Goal: Transaction & Acquisition: Register for event/course

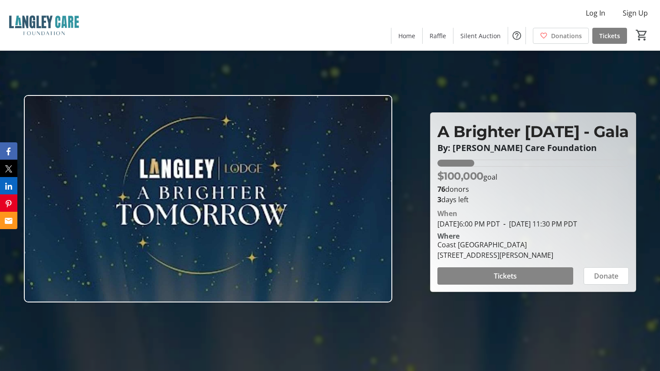
click at [512, 281] on span "Tickets" at bounding box center [505, 276] width 23 height 10
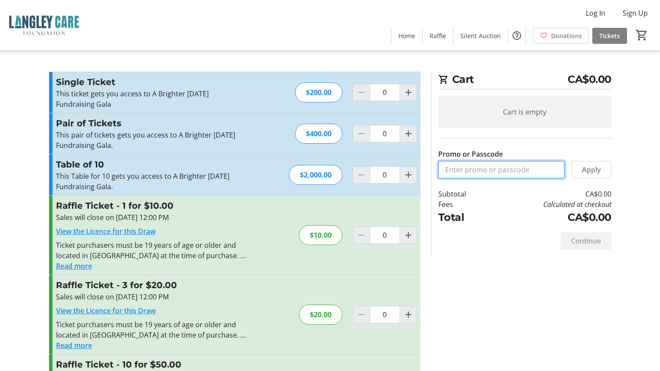
click at [517, 171] on input "Promo or Passcode" at bounding box center [502, 169] width 126 height 17
type input "Brighter [DATE] Free"
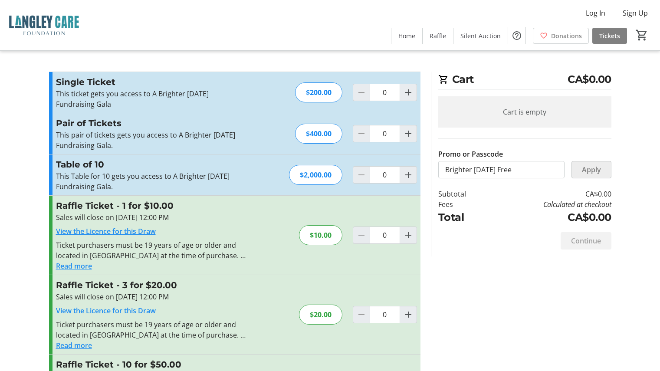
click at [593, 170] on span "Apply" at bounding box center [591, 170] width 19 height 10
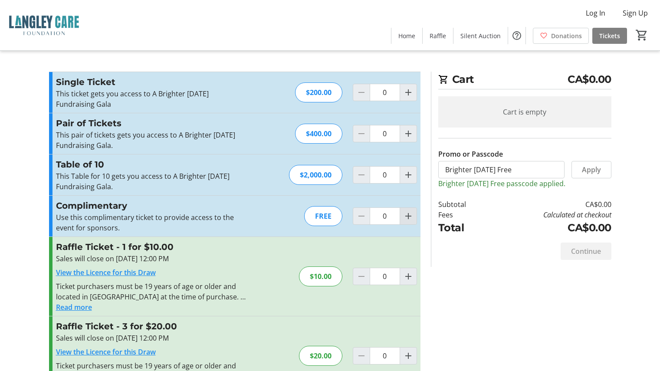
click at [410, 216] on mat-icon "Increment by one" at bounding box center [408, 216] width 10 height 10
click at [410, 217] on mat-icon "Increment by one" at bounding box center [408, 216] width 10 height 10
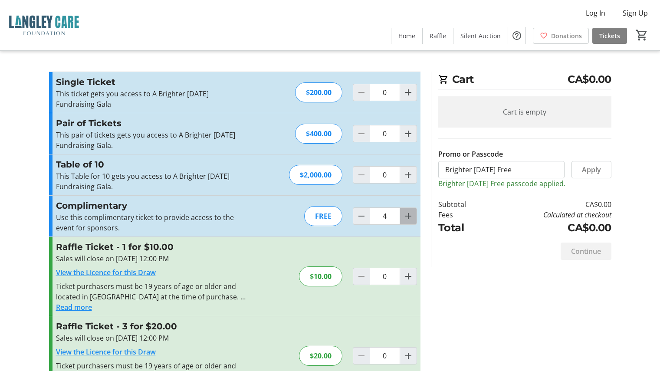
type input "5"
click at [410, 217] on div at bounding box center [408, 216] width 17 height 17
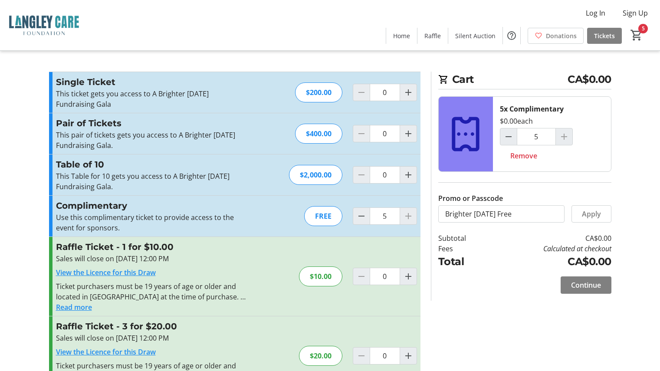
click at [505, 244] on td "Calculated at checkout" at bounding box center [550, 249] width 123 height 10
click at [592, 287] on span "Continue" at bounding box center [586, 285] width 30 height 10
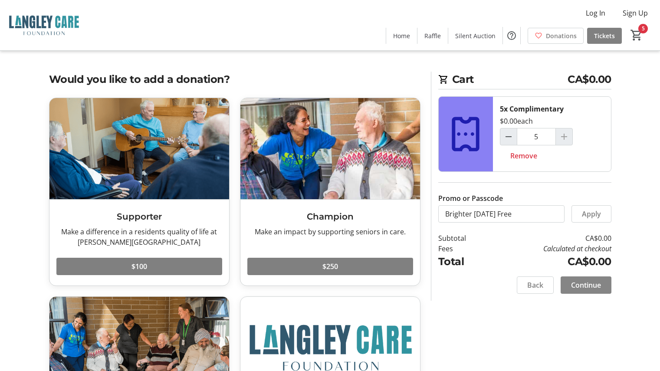
click at [594, 281] on span "Continue" at bounding box center [586, 285] width 30 height 10
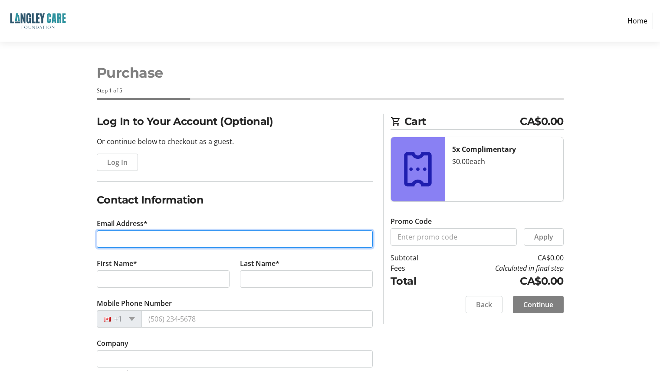
click at [142, 235] on input "Email Address*" at bounding box center [235, 239] width 276 height 17
type input "[EMAIL_ADDRESS][DOMAIN_NAME]"
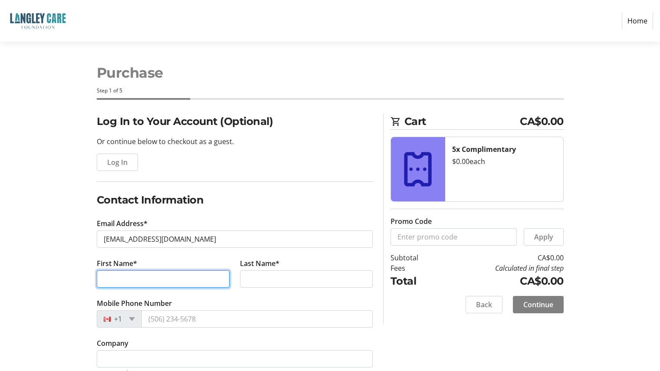
click at [147, 279] on input "First Name*" at bounding box center [163, 279] width 133 height 17
type input "[PERSON_NAME]"
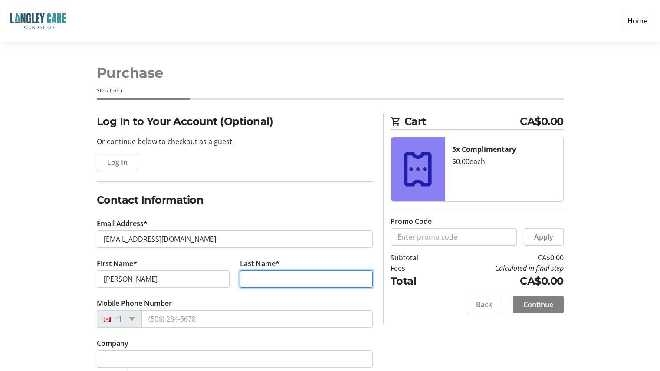
click at [267, 280] on input "Last Name*" at bounding box center [306, 279] width 133 height 17
type input "[PERSON_NAME]"
click at [45, 225] on div "Log In to Your Account (Optional) Or continue below to checkout as a guest. Log…" at bounding box center [330, 256] width 573 height 285
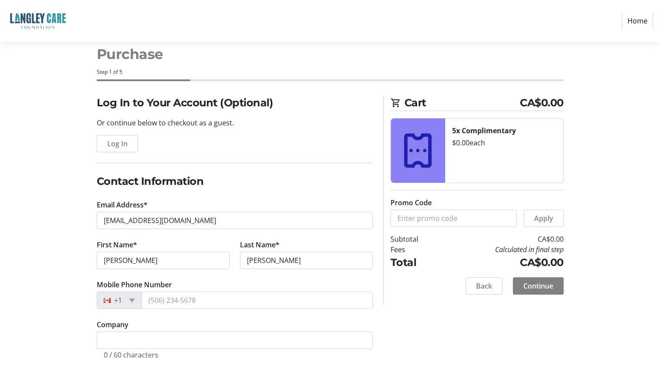
scroll to position [28, 0]
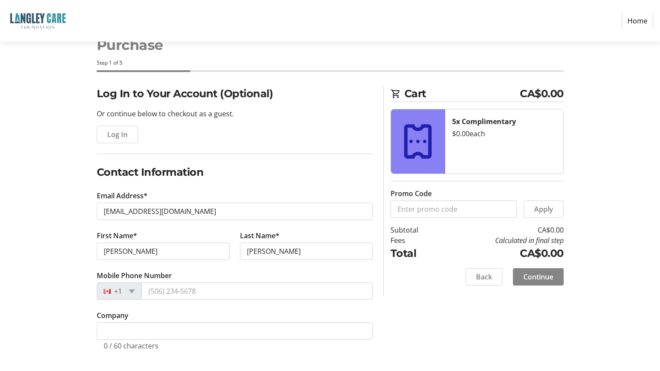
click at [542, 277] on span "Continue" at bounding box center [539, 277] width 30 height 10
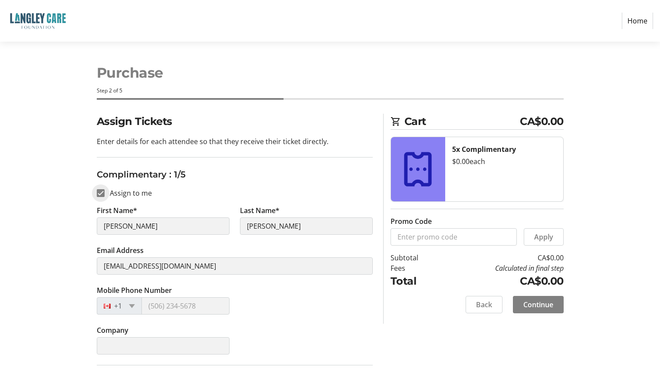
click at [102, 192] on input "Assign to me" at bounding box center [101, 193] width 8 height 8
checkbox input "false"
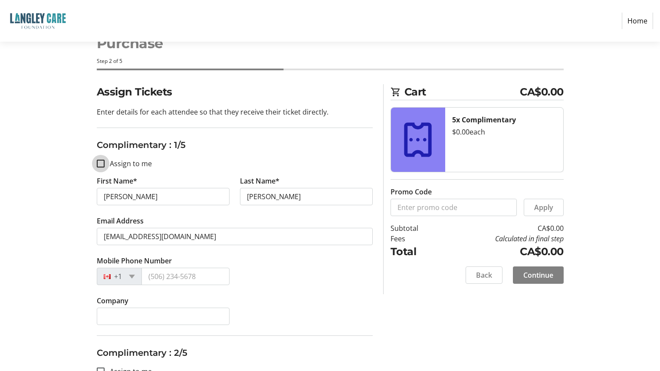
scroll to position [43, 0]
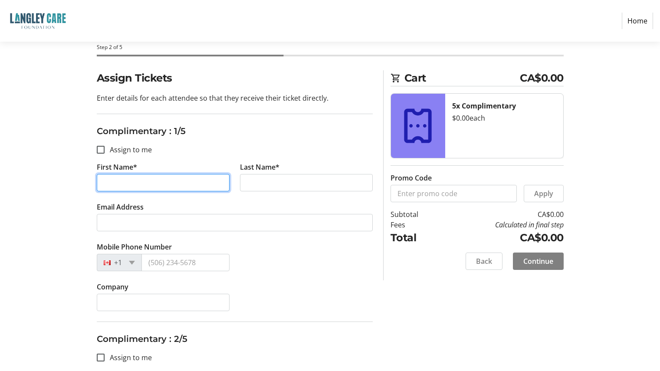
drag, startPoint x: 132, startPoint y: 186, endPoint x: 79, endPoint y: 179, distance: 53.9
type input "[PERSON_NAME]"
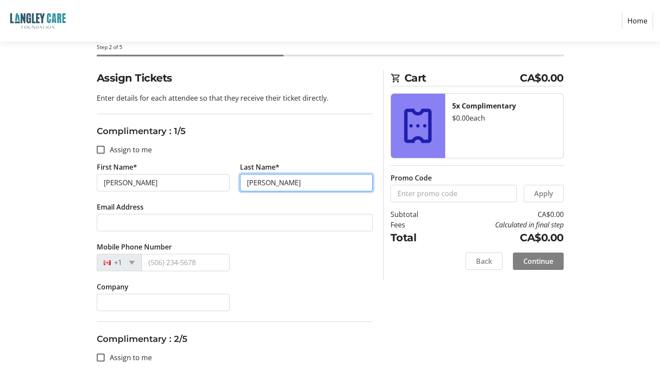
type input "[PERSON_NAME]"
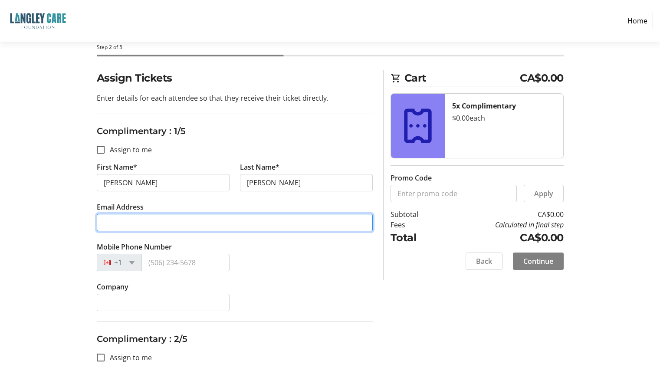
paste input "[PERSON_NAME][EMAIL_ADDRESS][DOMAIN_NAME]"
type input "[PERSON_NAME][EMAIL_ADDRESS][DOMAIN_NAME]"
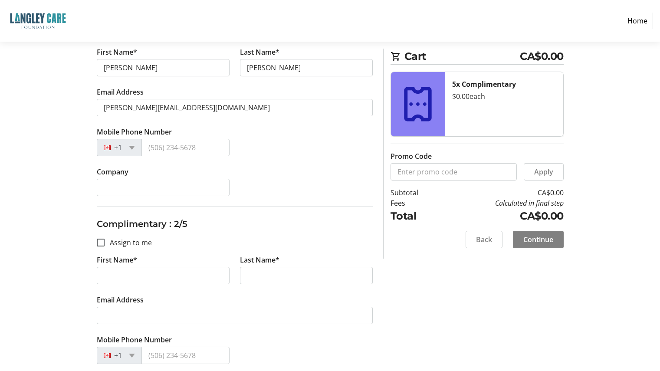
scroll to position [174, 0]
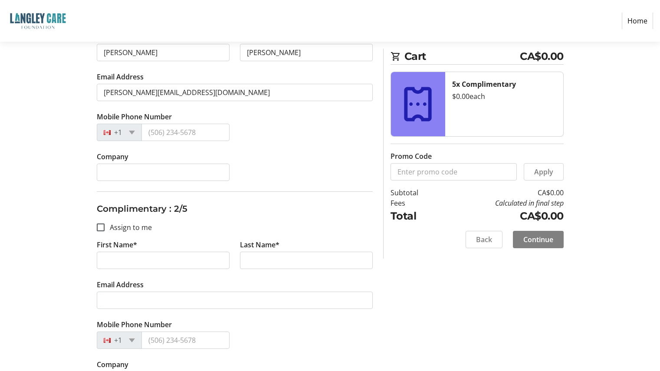
click at [144, 276] on tr-form-field "First Name*" at bounding box center [163, 260] width 143 height 40
click at [155, 267] on input "First Name*" at bounding box center [163, 260] width 133 height 17
type input "[PERSON_NAME]"
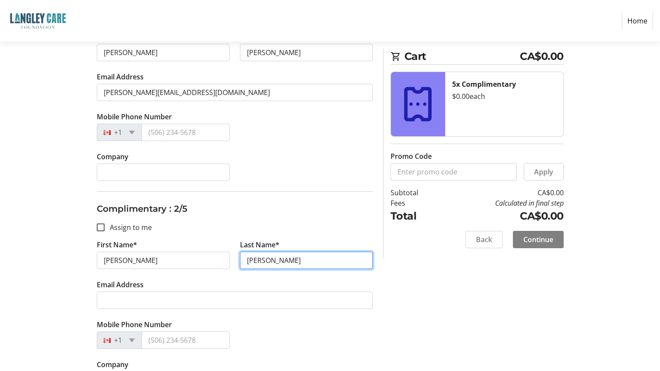
type input "[PERSON_NAME]"
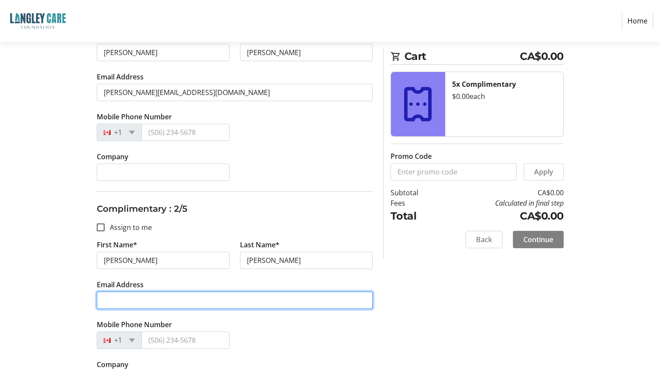
paste input "[PERSON_NAME][EMAIL_ADDRESS][DOMAIN_NAME]"
type input "[PERSON_NAME][EMAIL_ADDRESS][DOMAIN_NAME]"
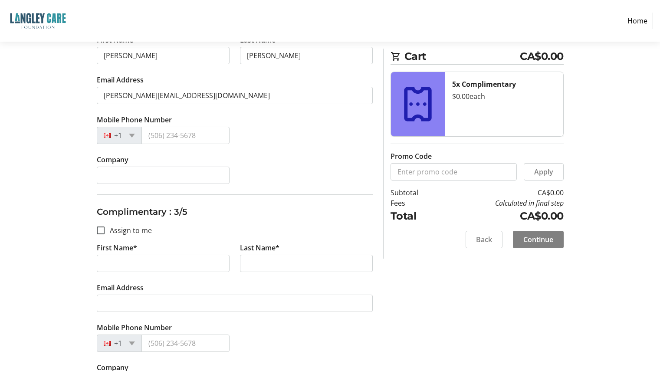
scroll to position [391, 0]
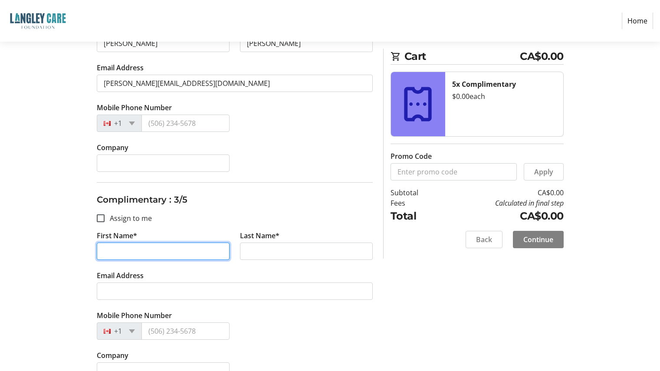
click at [144, 249] on input "First Name*" at bounding box center [163, 251] width 133 height 17
type input "K"
type input "[PERSON_NAME]"
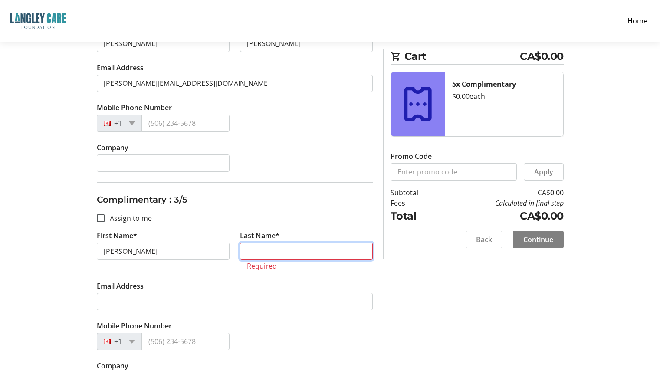
click at [267, 254] on input "Last Name*" at bounding box center [306, 251] width 133 height 17
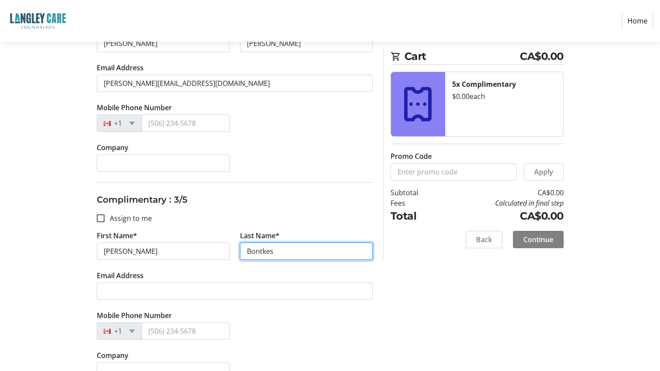
type input "Bontkes"
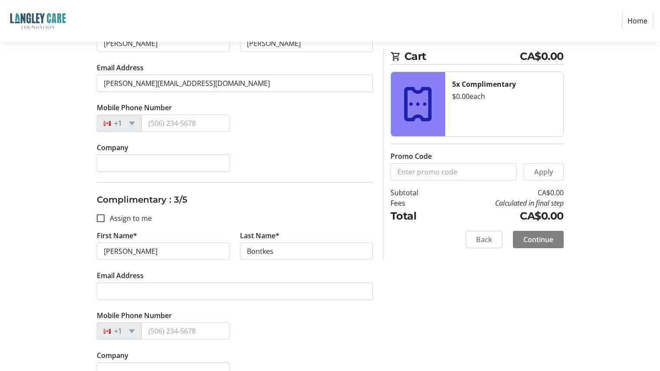
click at [300, 328] on div "Mobile Phone Number +1" at bounding box center [235, 330] width 287 height 40
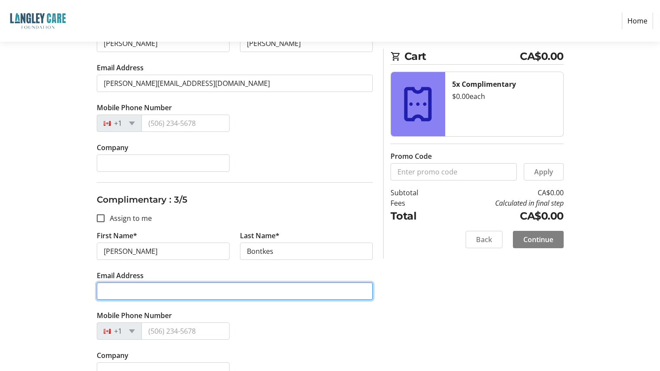
click at [138, 292] on input "Email Address" at bounding box center [235, 291] width 276 height 17
paste input "[PERSON_NAME][EMAIL_ADDRESS][DOMAIN_NAME]"
type input "[PERSON_NAME][EMAIL_ADDRESS][DOMAIN_NAME]"
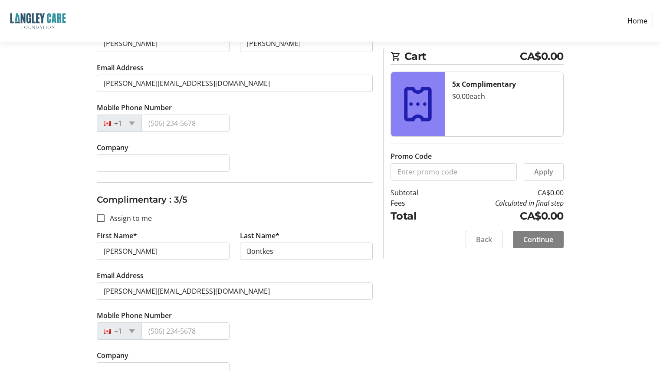
click at [58, 203] on div "Assign Tickets Enter details for each attendee so that they receive their ticke…" at bounding box center [330, 264] width 573 height 1083
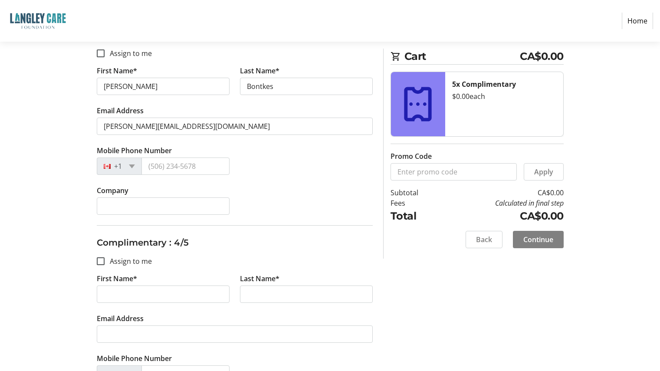
scroll to position [565, 0]
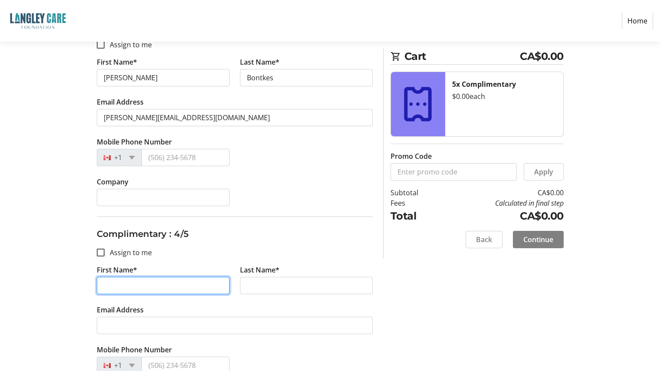
click at [137, 286] on input "First Name*" at bounding box center [163, 285] width 133 height 17
type input "[PERSON_NAME]"
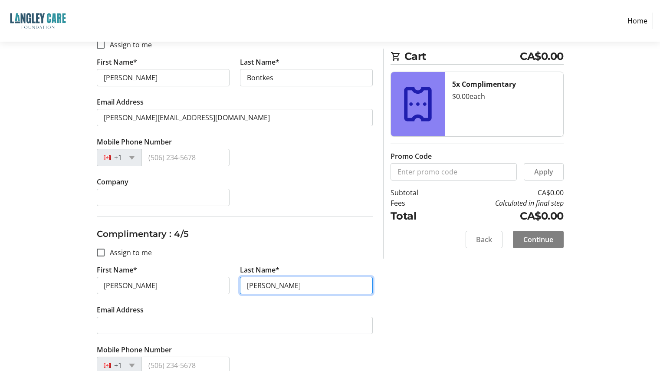
type input "[PERSON_NAME]"
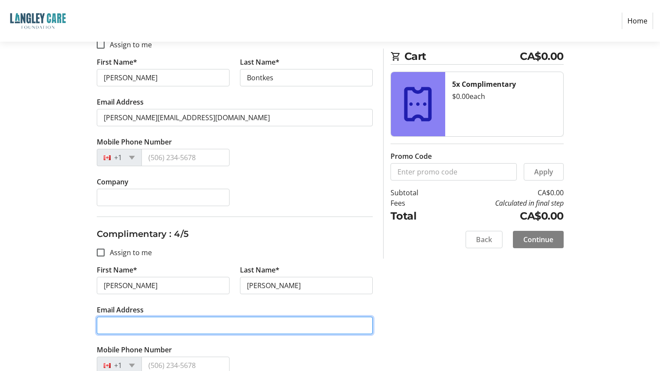
click at [201, 324] on input "Email Address" at bounding box center [235, 325] width 276 height 17
paste input "[EMAIL_ADDRESS][DOMAIN_NAME]"
type input "[EMAIL_ADDRESS][DOMAIN_NAME]"
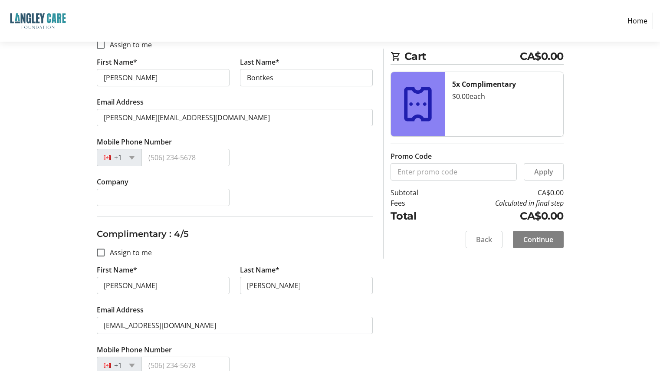
click at [25, 236] on section "Purchase Step 2 of 5 Cart CA$0.00 5x Complimentary $0.00 each Promo Code Apply …" at bounding box center [330, 55] width 660 height 1156
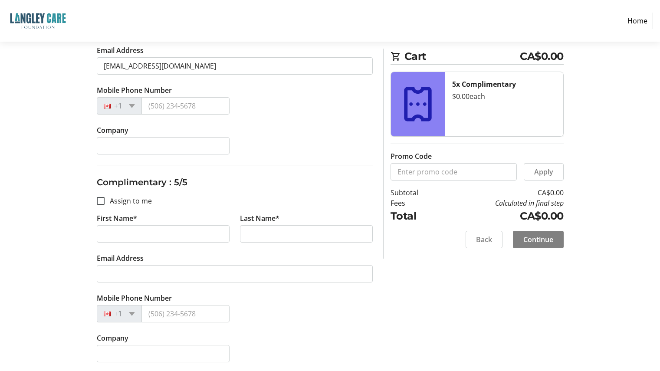
scroll to position [825, 0]
click at [162, 231] on input "First Name*" at bounding box center [163, 233] width 133 height 17
type input "[PERSON_NAME]"
click at [267, 233] on input "Bris" at bounding box center [306, 233] width 133 height 17
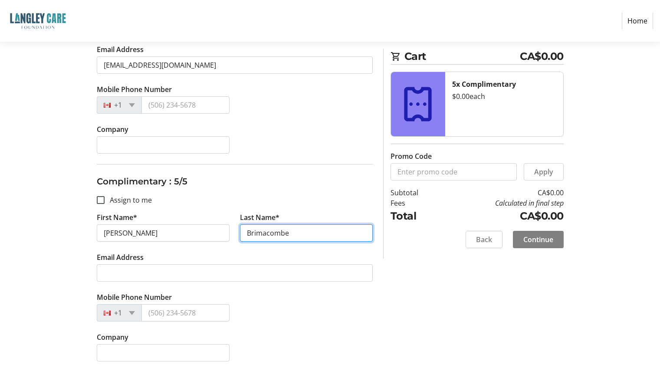
type input "Brimacombe"
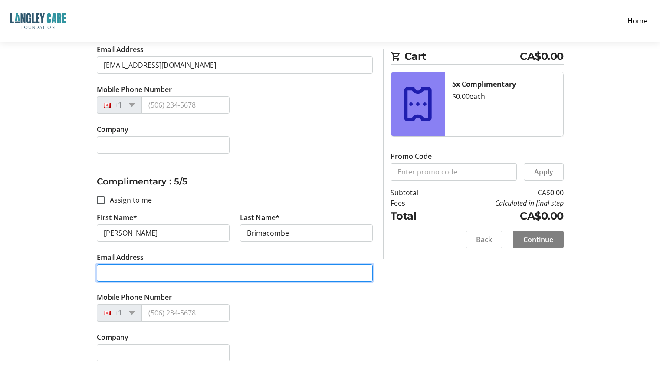
click at [261, 269] on input "Email Address" at bounding box center [235, 272] width 276 height 17
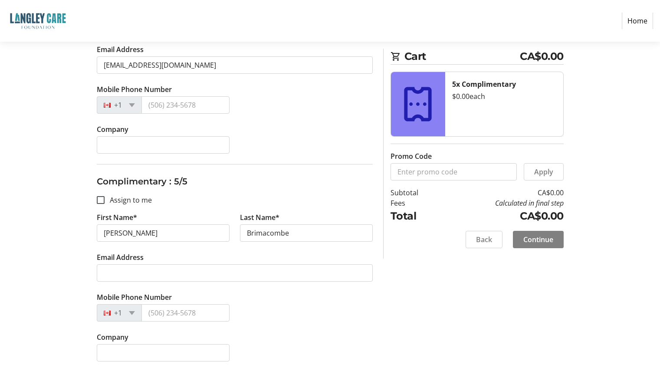
click at [377, 328] on div "Mobile Phone Number +1" at bounding box center [235, 312] width 287 height 40
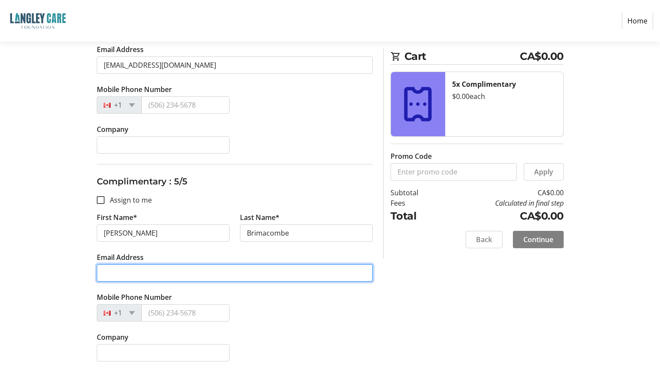
click at [160, 276] on input "Email Address" at bounding box center [235, 272] width 276 height 17
paste input "[PERSON_NAME][EMAIL_ADDRESS][DOMAIN_NAME]"
type input "[PERSON_NAME][EMAIL_ADDRESS][DOMAIN_NAME]"
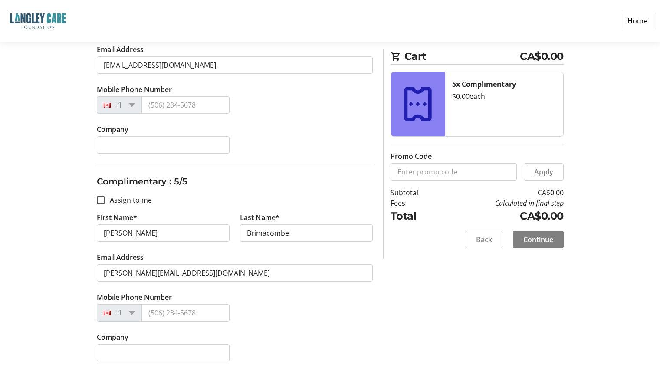
click at [340, 315] on div "Mobile Phone Number +1" at bounding box center [235, 311] width 287 height 40
click at [555, 241] on span at bounding box center [538, 239] width 51 height 21
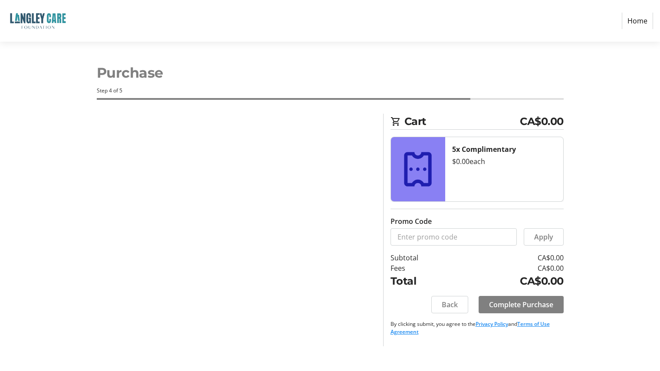
scroll to position [0, 0]
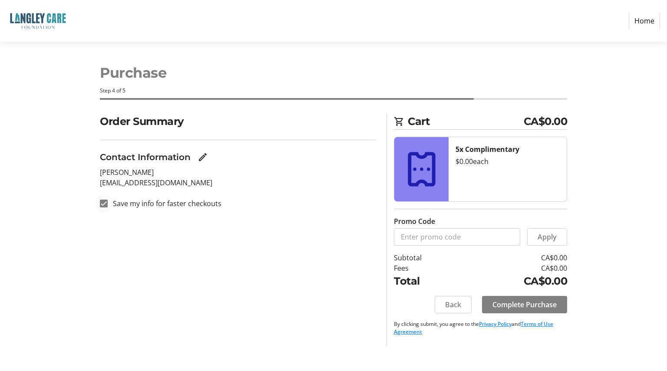
click at [102, 199] on div at bounding box center [103, 203] width 21 height 21
checkbox input "false"
click at [522, 304] on span "Complete Purchase" at bounding box center [524, 305] width 64 height 10
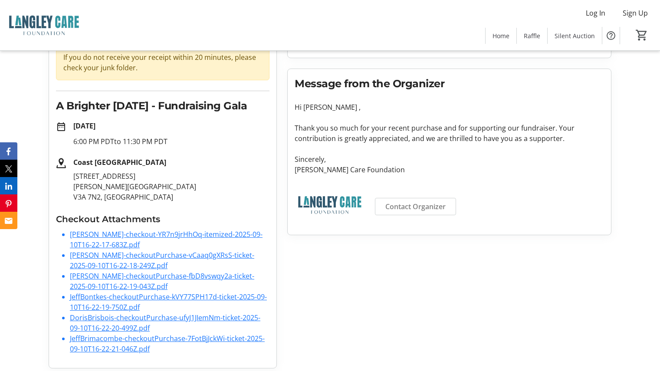
scroll to position [94, 0]
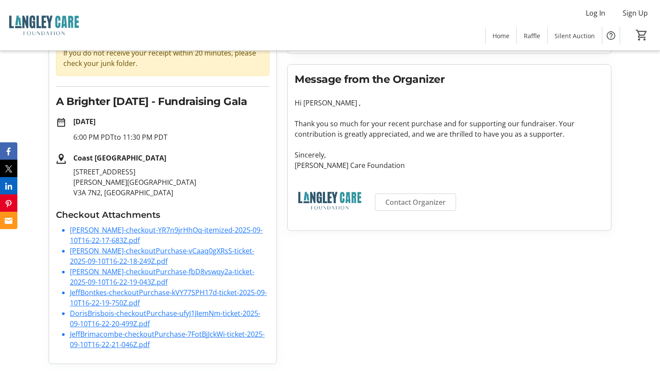
click at [93, 256] on li "[PERSON_NAME]-checkoutPurchase-vCaaq0gXRsS-ticket-2025-09-10T16-22-18-249Z.pdf" at bounding box center [170, 256] width 200 height 21
click at [92, 253] on link "[PERSON_NAME]-checkoutPurchase-vCaaq0gXRsS-ticket-2025-09-10T16-22-18-249Z.pdf" at bounding box center [162, 256] width 185 height 20
click at [103, 274] on link "[PERSON_NAME]-checkoutPurchase-fbD8vswqy2a-ticket-2025-09-10T16-22-19-043Z.pdf" at bounding box center [162, 277] width 185 height 20
click at [91, 292] on link "JeffBontkes-checkoutPurchase-kVY77SPH17d-ticket-2025-09-10T16-22-19-750Z.pdf" at bounding box center [168, 298] width 197 height 20
click at [83, 316] on link "DorisBrisbois-checkoutPurchase-ufyJ1JIemNm-ticket-2025-09-10T16-22-20-499Z.pdf" at bounding box center [165, 319] width 191 height 20
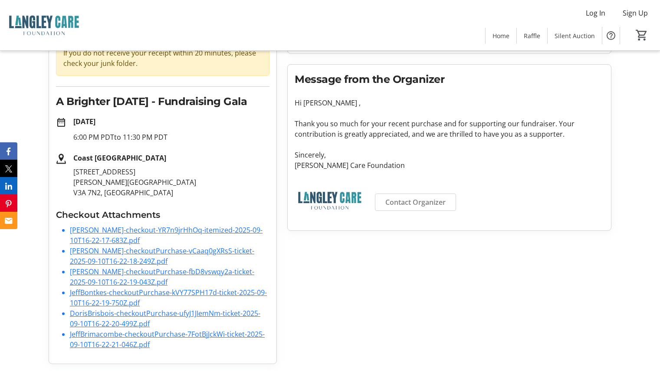
click at [101, 341] on link "JeffBrimacombe-checkoutPurchase-7FotBjJckWi-ticket-2025-09-10T16-22-21-046Z.pdf" at bounding box center [167, 340] width 195 height 20
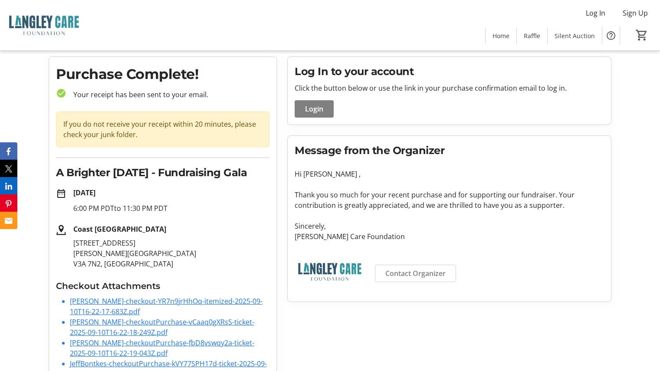
scroll to position [0, 0]
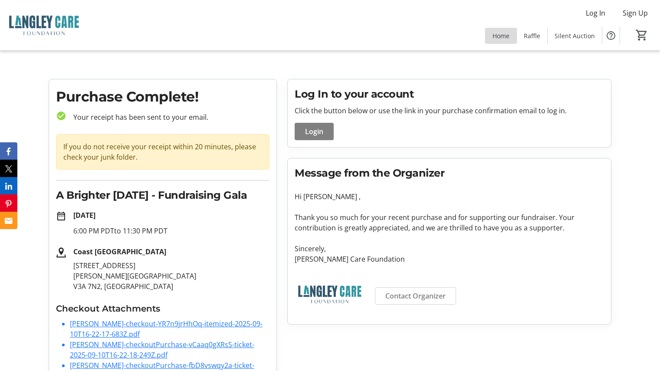
click at [499, 37] on span "Home" at bounding box center [501, 35] width 17 height 9
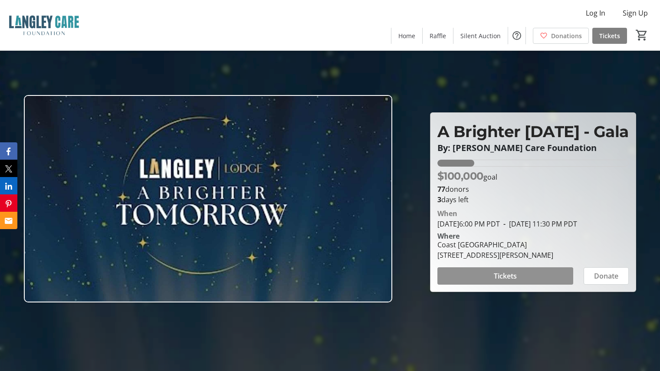
click at [508, 281] on span "Tickets" at bounding box center [505, 276] width 23 height 10
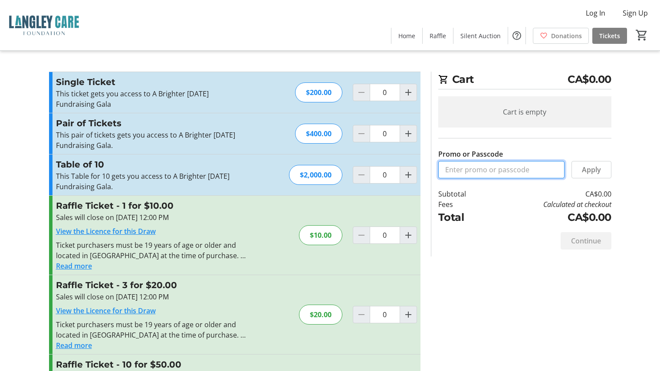
click at [501, 169] on input "Promo or Passcode" at bounding box center [502, 169] width 126 height 17
type input "Brighter [DATE] Free"
click at [594, 170] on span "Apply" at bounding box center [591, 170] width 19 height 10
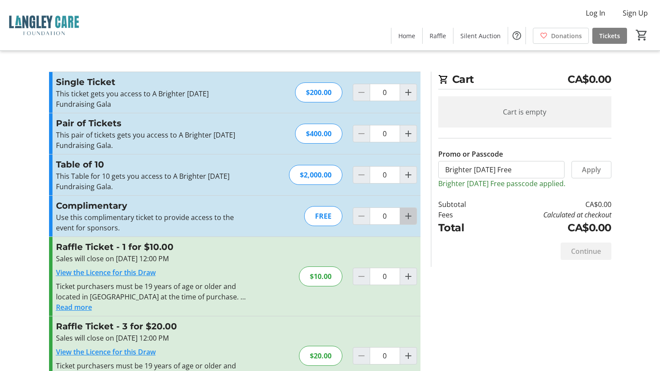
click at [412, 217] on mat-icon "Increment by one" at bounding box center [408, 216] width 10 height 10
click at [411, 217] on mat-icon "Increment by one" at bounding box center [408, 216] width 10 height 10
click at [411, 217] on div at bounding box center [408, 216] width 17 height 17
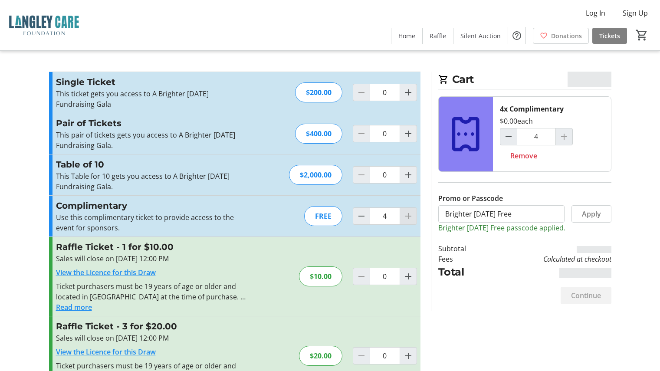
click at [411, 217] on div at bounding box center [408, 216] width 17 height 17
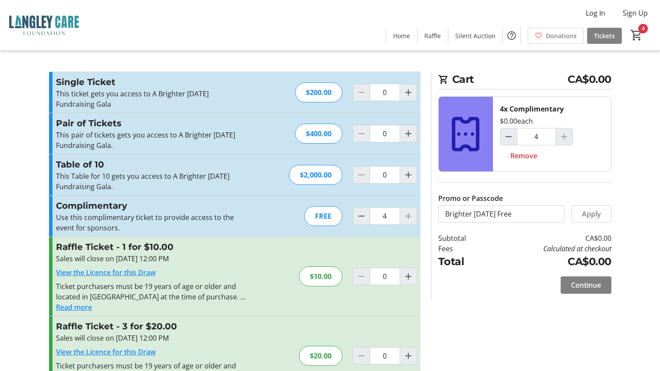
click at [411, 219] on div at bounding box center [408, 216] width 17 height 17
click at [521, 155] on span "Remove" at bounding box center [524, 156] width 27 height 10
type input "0"
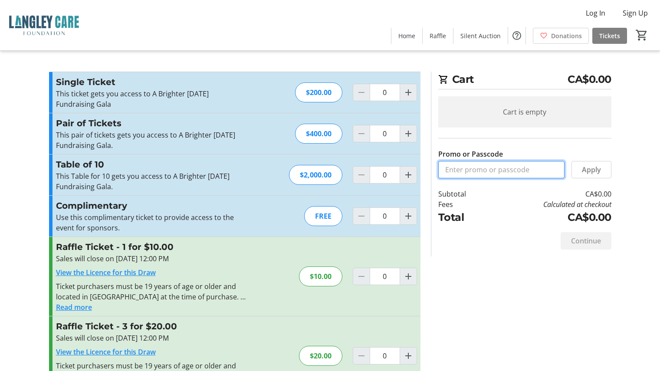
click at [496, 172] on input "Promo or Passcode" at bounding box center [502, 169] width 126 height 17
type input "Brighter [DATE] Free"
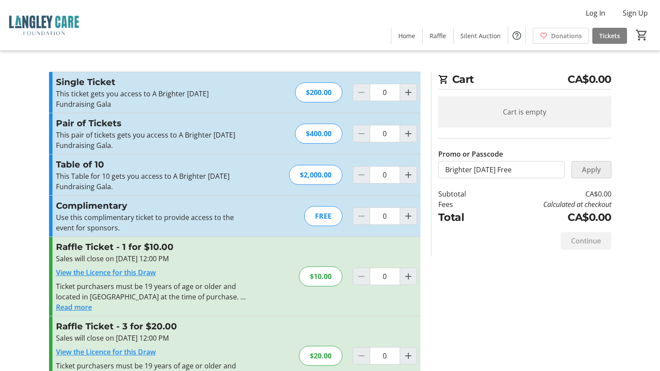
click at [591, 169] on span "Apply" at bounding box center [591, 170] width 19 height 10
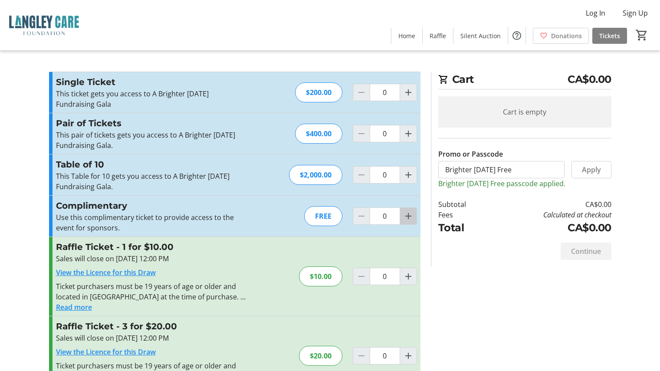
click at [412, 217] on mat-icon "Increment by one" at bounding box center [408, 216] width 10 height 10
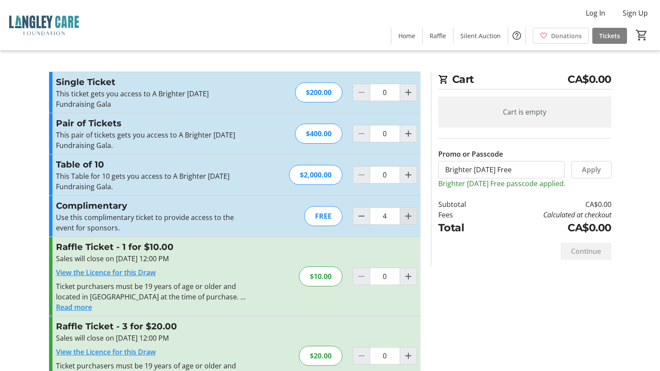
type input "5"
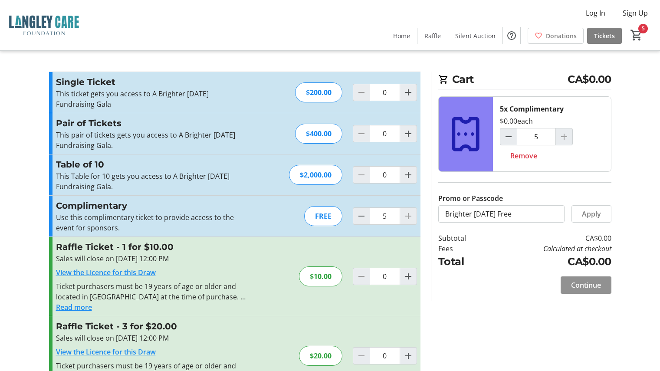
click at [591, 285] on span "Continue" at bounding box center [586, 285] width 30 height 10
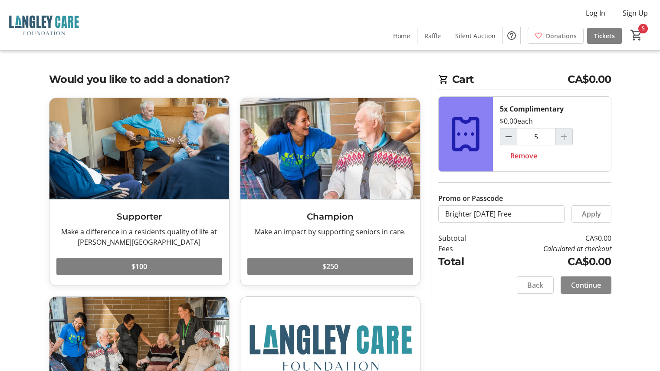
click at [599, 281] on span "Continue" at bounding box center [586, 285] width 30 height 10
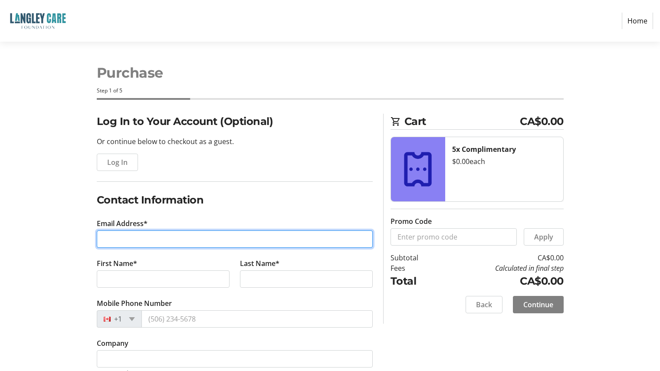
click at [133, 242] on input "Email Address*" at bounding box center [235, 239] width 276 height 17
type input "[EMAIL_ADDRESS][DOMAIN_NAME]"
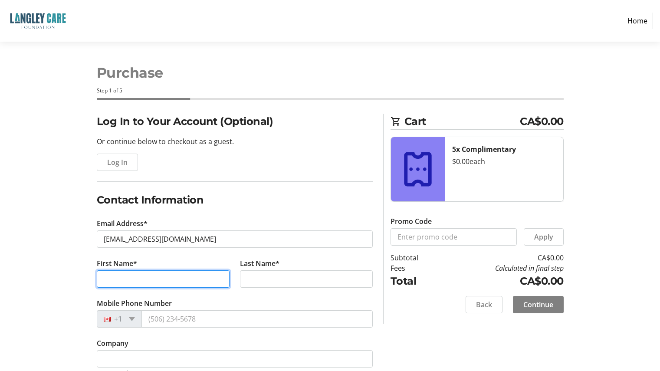
click at [162, 273] on input "First Name*" at bounding box center [163, 279] width 133 height 17
type input "[PERSON_NAME]"
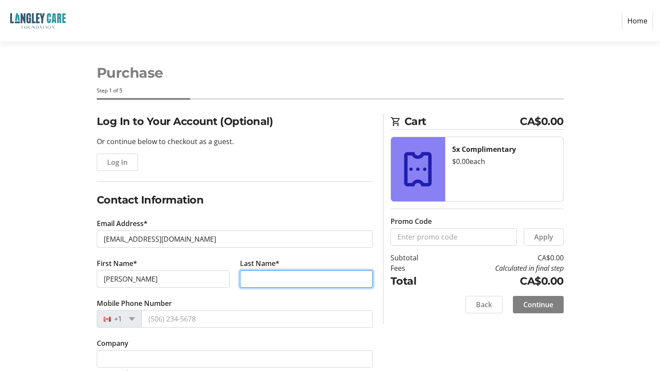
click at [277, 272] on input "Last Name*" at bounding box center [306, 279] width 133 height 17
type input "[PERSON_NAME]"
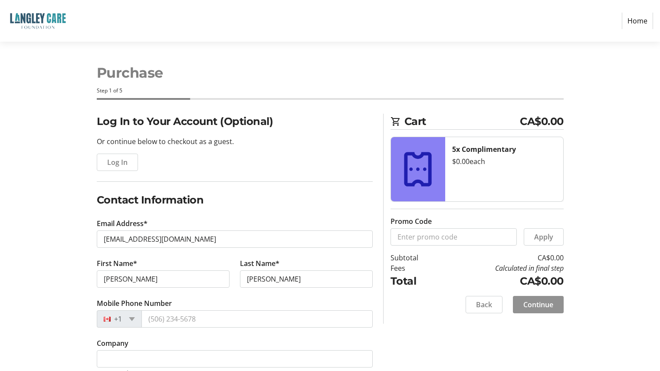
click at [543, 304] on span "Continue" at bounding box center [539, 305] width 30 height 10
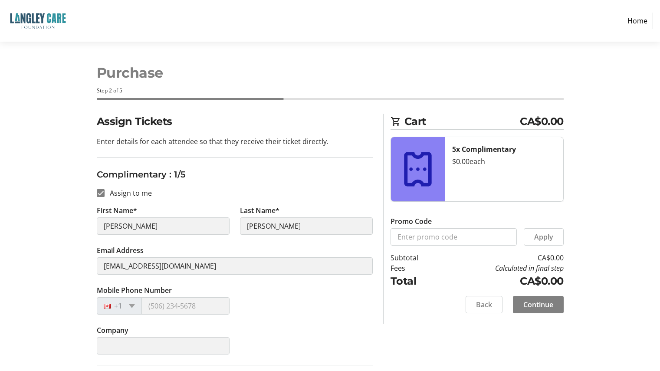
scroll to position [43, 0]
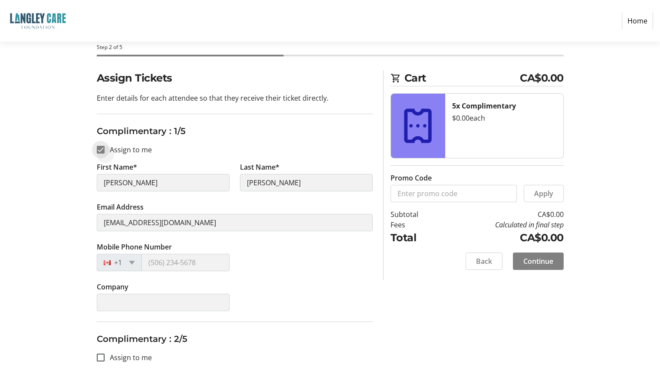
click at [104, 148] on input "Assign to me" at bounding box center [101, 150] width 8 height 8
checkbox input "false"
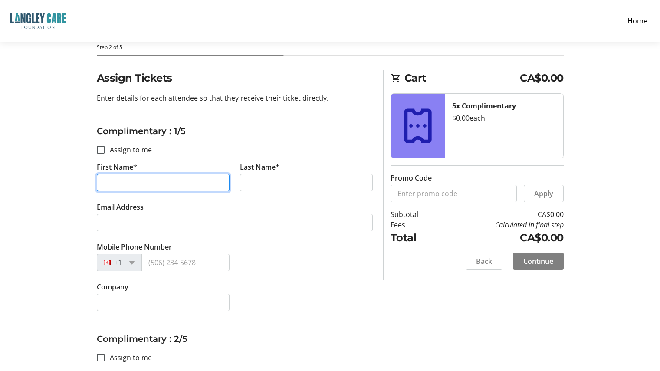
click at [169, 182] on input "First Name*" at bounding box center [163, 182] width 133 height 17
type input "Nicole"
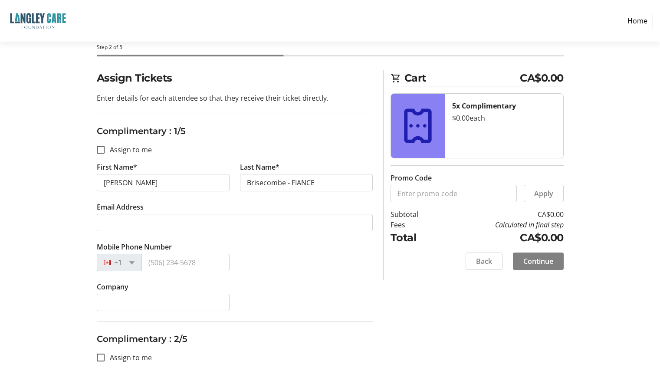
click at [261, 183] on input "Brisecombe - FIANCE" at bounding box center [306, 182] width 133 height 17
click at [267, 184] on input "Brimecombe - FIANCE" at bounding box center [306, 182] width 133 height 17
type input "Brimacombe - FIANCE"
click at [313, 253] on div "Mobile Phone Number +1" at bounding box center [235, 262] width 287 height 40
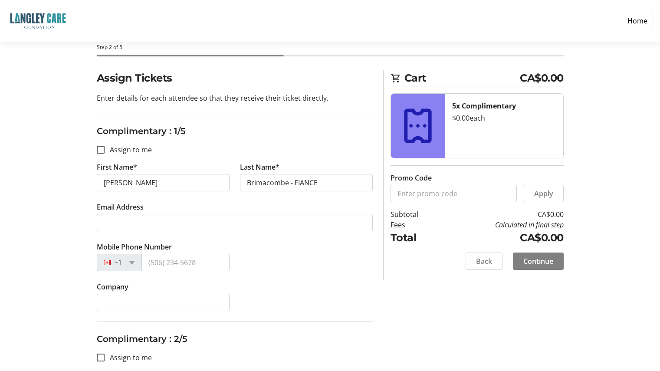
click at [291, 262] on div "Mobile Phone Number +1" at bounding box center [235, 262] width 287 height 40
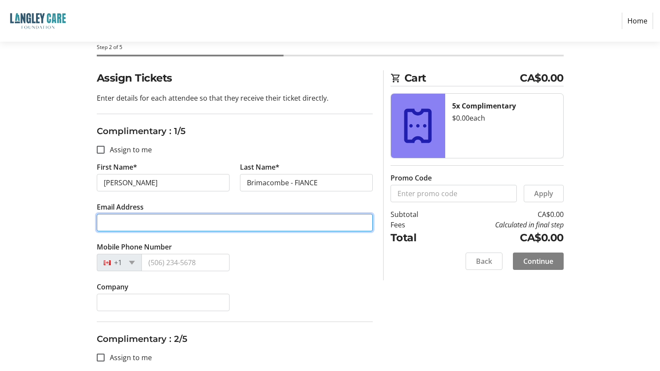
click at [125, 220] on input "Email Address" at bounding box center [235, 222] width 276 height 17
paste input "[PERSON_NAME][EMAIL_ADDRESS][DOMAIN_NAME]"
type input "[PERSON_NAME][EMAIL_ADDRESS][DOMAIN_NAME]"
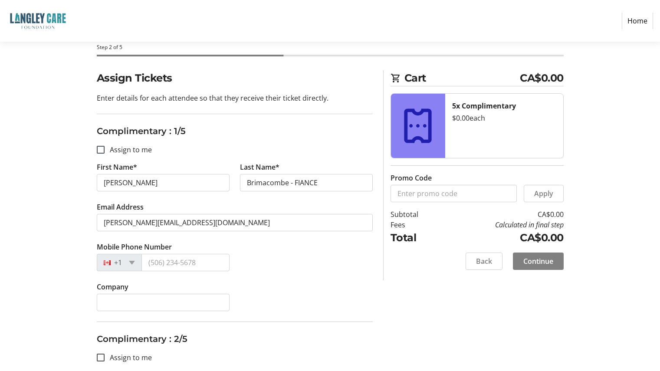
click at [340, 275] on div "Mobile Phone Number +1" at bounding box center [235, 262] width 287 height 40
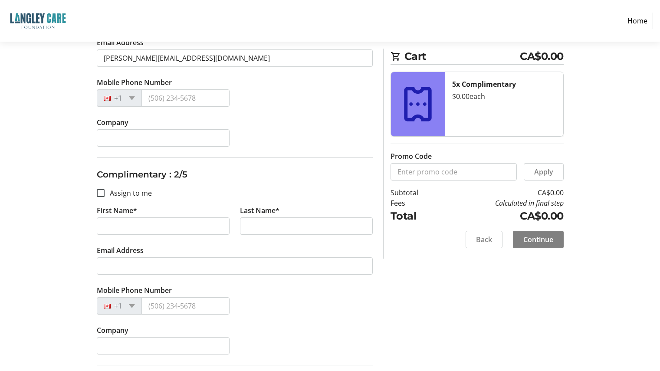
scroll to position [217, 0]
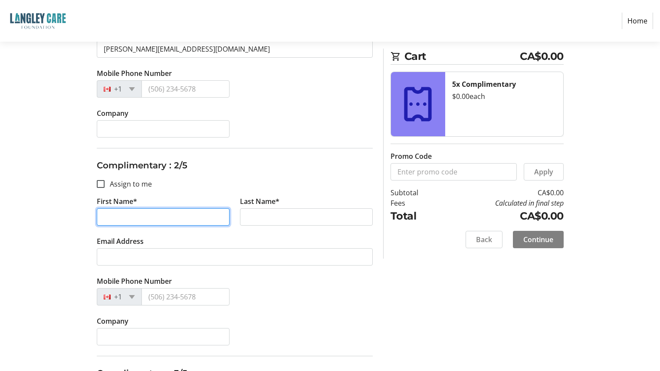
click at [158, 221] on input "First Name*" at bounding box center [163, 216] width 133 height 17
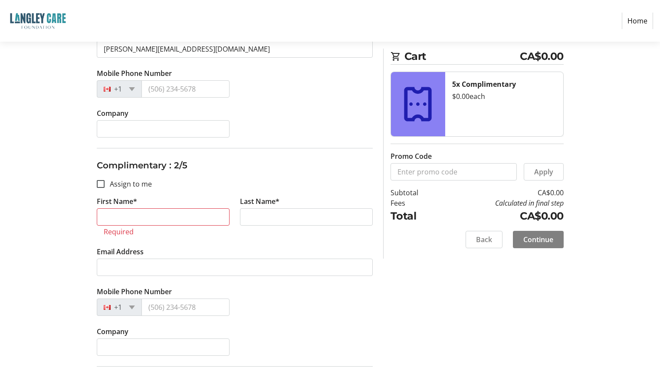
click at [134, 213] on input "First Name*" at bounding box center [163, 216] width 133 height 17
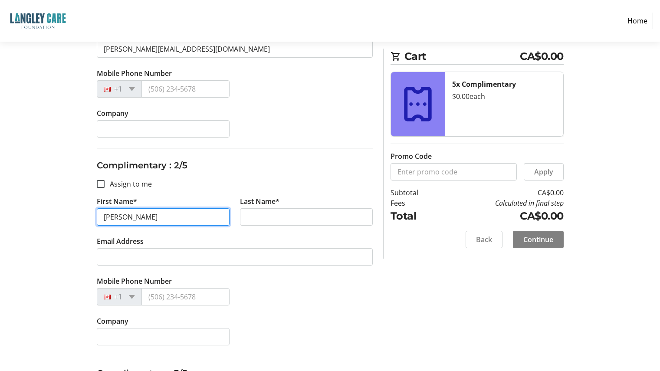
type input "Kevin"
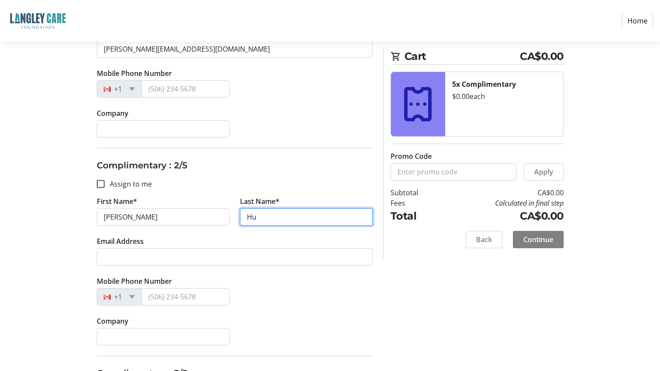
click at [281, 215] on input "Hu" at bounding box center [306, 216] width 133 height 17
type input "H"
type input "Leyenhorst"
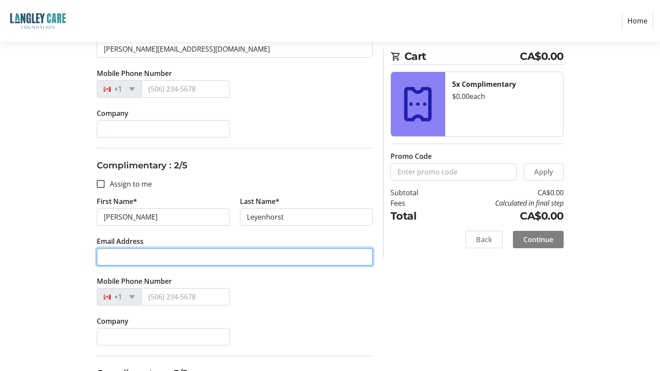
click at [269, 258] on input "Email Address" at bounding box center [235, 256] width 276 height 17
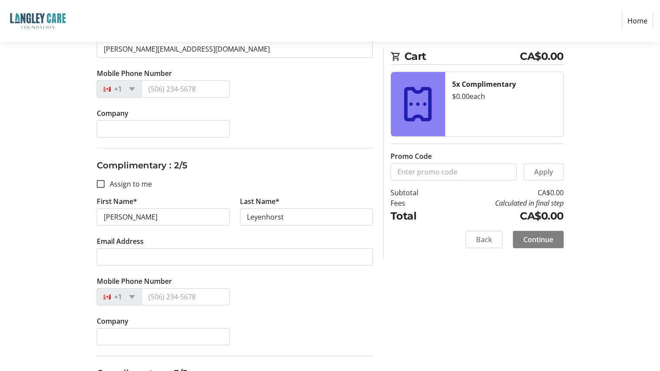
click at [308, 282] on div "Mobile Phone Number +1" at bounding box center [235, 296] width 287 height 40
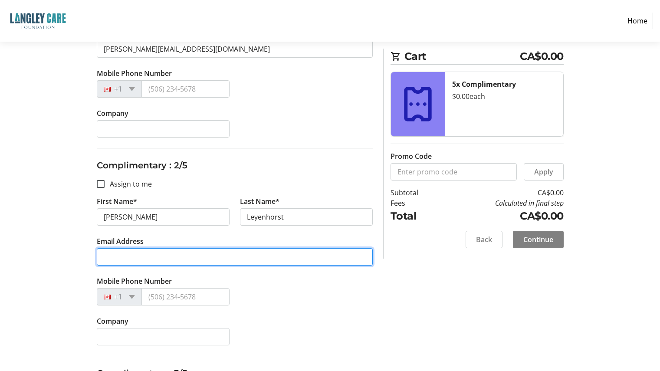
click at [120, 259] on input "Email Address" at bounding box center [235, 256] width 276 height 17
paste input "kevin@caliberprojects.com"
type input "kevin@caliberprojects.com"
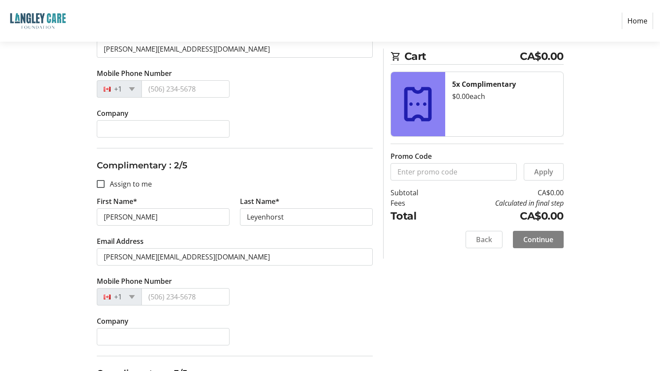
click at [279, 306] on div "Mobile Phone Number +1" at bounding box center [235, 296] width 287 height 40
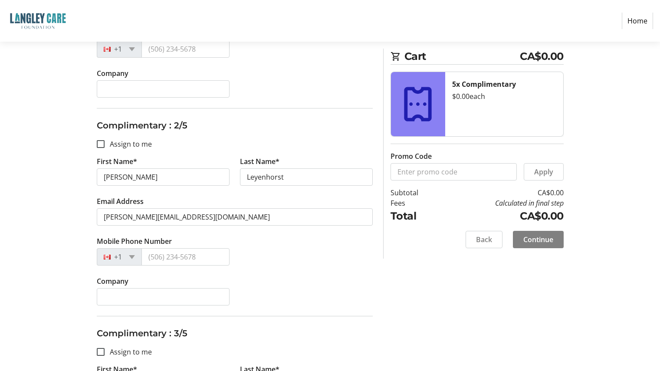
scroll to position [347, 0]
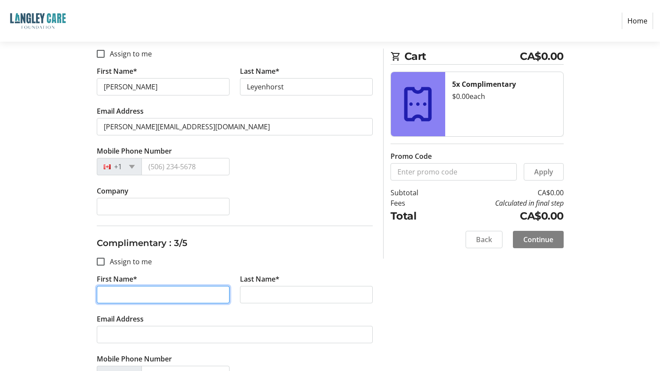
click at [156, 296] on input "First Name*" at bounding box center [163, 294] width 133 height 17
type input "Kevin"
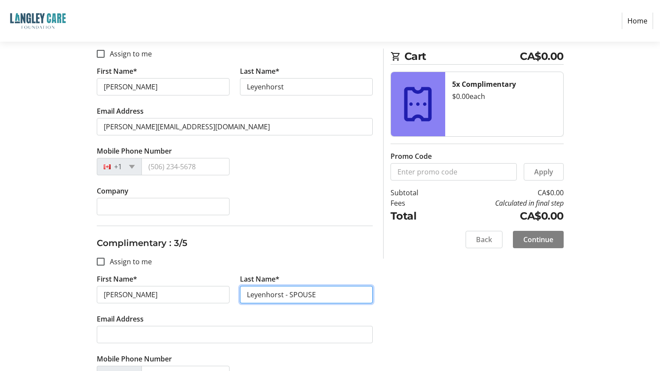
type input "Leyenhorst - SPOUSE"
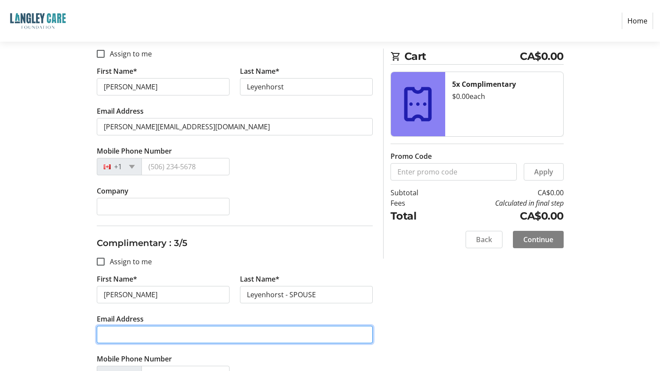
click at [140, 335] on input "Email Address" at bounding box center [235, 334] width 276 height 17
paste input "kevin@caliberprojects.com"
type input "kevin@caliberprojects.com"
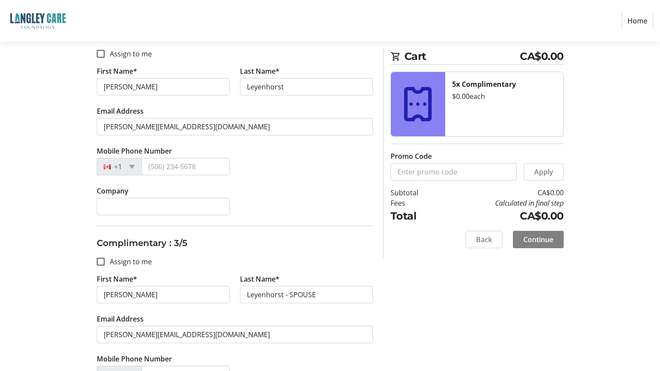
click at [8, 222] on section "Purchase Step 2 of 5 Cart CA$0.00 5x Complimentary $0.00 each Promo Code Apply …" at bounding box center [330, 272] width 660 height 1156
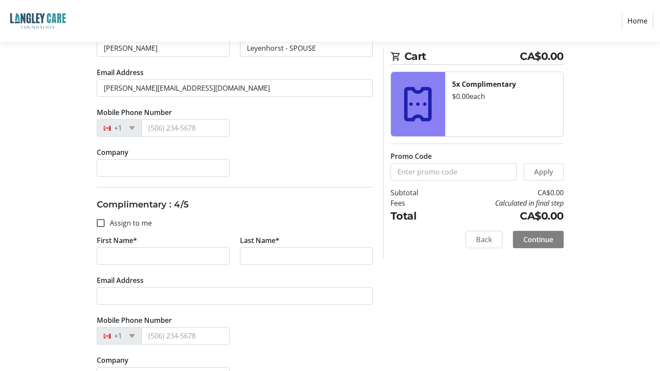
scroll to position [608, 0]
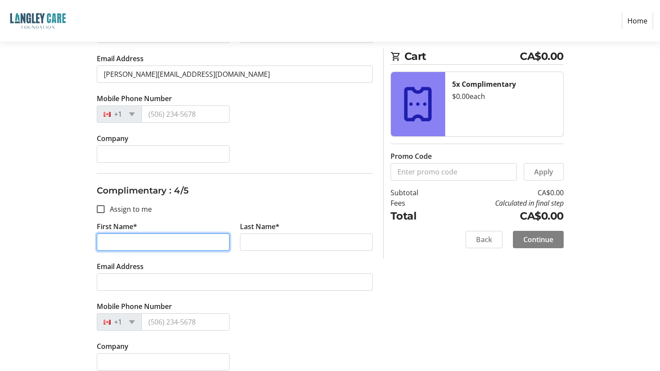
click at [149, 241] on input "First Name*" at bounding box center [163, 242] width 133 height 17
type input "Jamie"
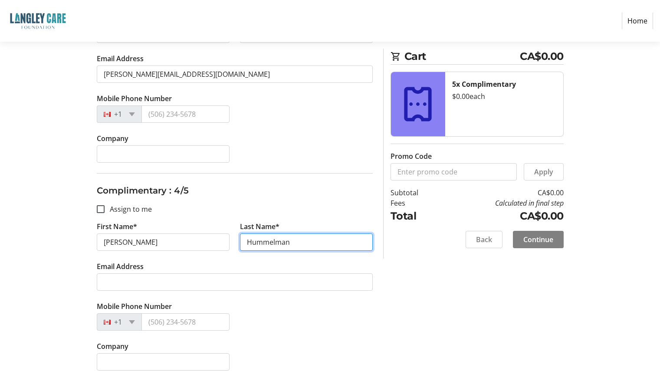
type input "Hummelman"
click at [326, 319] on div "Mobile Phone Number +1" at bounding box center [235, 321] width 287 height 40
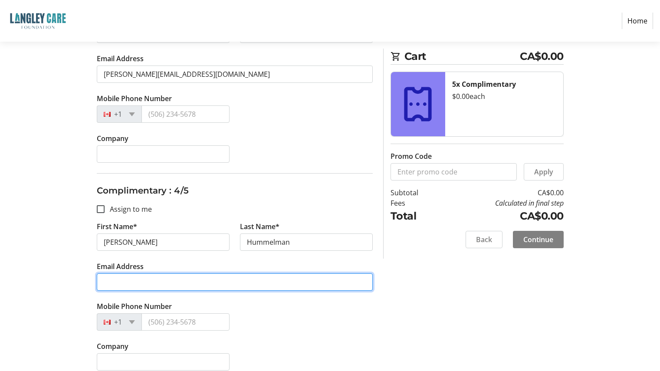
click at [141, 280] on input "Email Address" at bounding box center [235, 282] width 276 height 17
paste input "jamie@caliberprojects.com"
type input "jamie@caliberprojects.com"
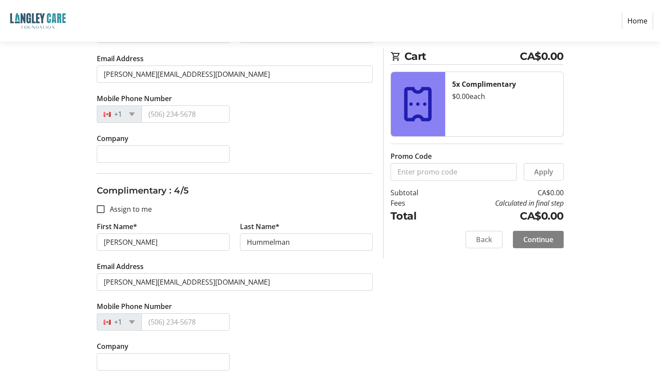
click at [73, 231] on div "Assign Tickets Enter details for each attendee so that they receive their ticke…" at bounding box center [330, 47] width 573 height 1083
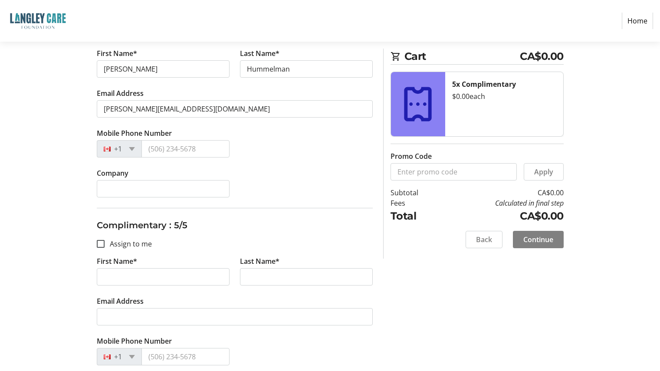
scroll to position [782, 0]
click at [136, 274] on input "First Name*" at bounding box center [163, 276] width 133 height 17
type input "Jamie"
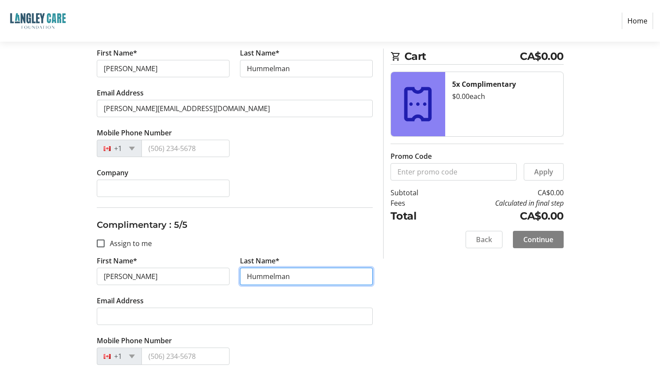
type input "Hummelman"
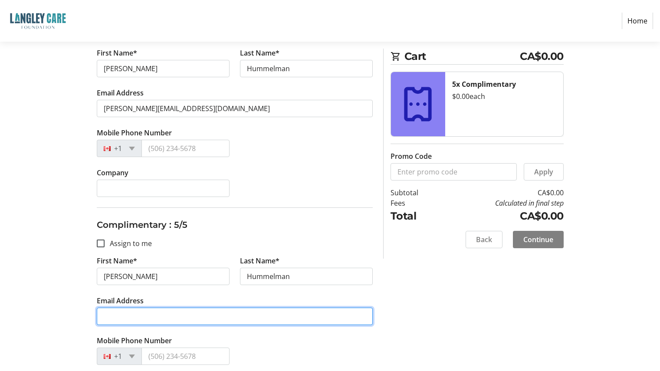
paste input "jamie@caliberprojects.com"
type input "jamie@caliberprojects.com"
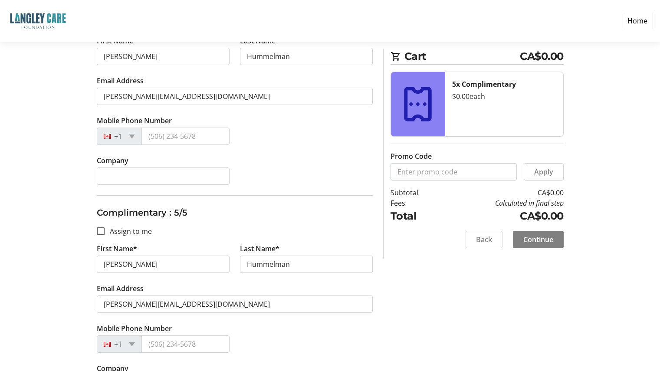
scroll to position [826, 0]
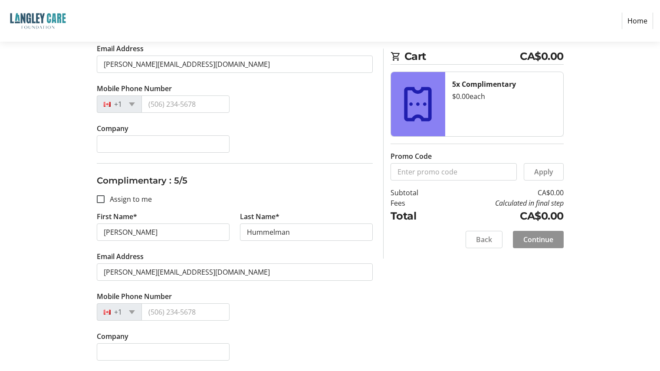
click at [552, 240] on span "Continue" at bounding box center [539, 239] width 30 height 10
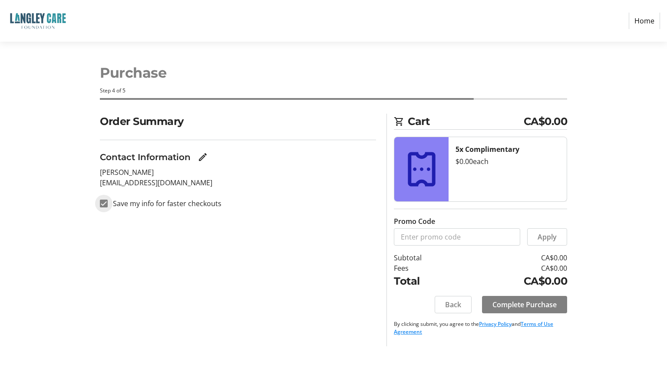
click at [103, 204] on input "Save my info for faster checkouts" at bounding box center [104, 204] width 8 height 8
checkbox input "false"
click at [534, 307] on span "Complete Purchase" at bounding box center [524, 305] width 64 height 10
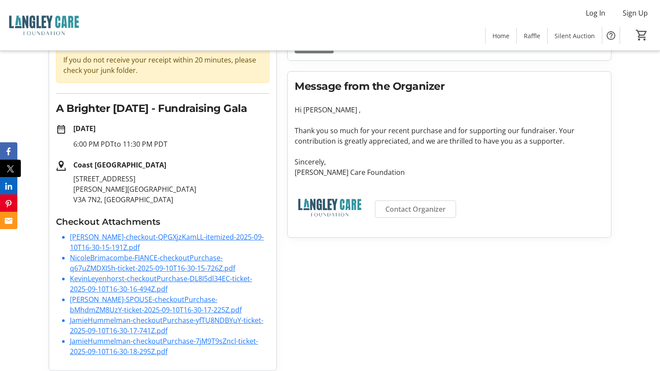
scroll to position [94, 0]
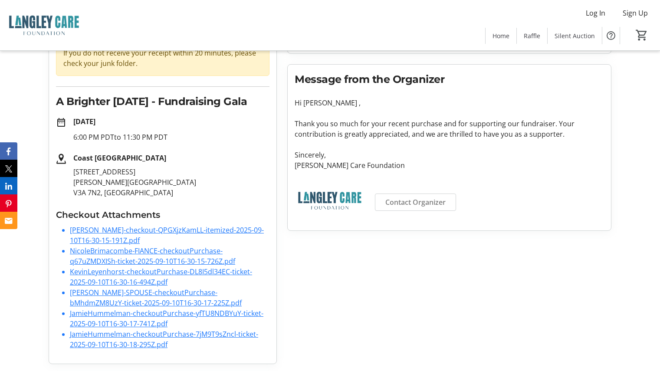
click at [99, 253] on link "NicoleBrimacombe-FIANCE-checkoutPurchase-q67uZMDXISh-ticket-2025-09-10T16-30-15…" at bounding box center [152, 256] width 165 height 20
click at [89, 273] on link "KevinLeyenhorst-checkoutPurchase-DL8I5dl34EC-ticket-2025-09-10T16-30-16-494Z.pdf" at bounding box center [161, 277] width 182 height 20
click at [89, 294] on link "Kevin-Leyenhorst-SPOUSE-checkoutPurchase-bMhdmZM8UzY-ticket-2025-09-10T16-30-17…" at bounding box center [156, 298] width 172 height 20
click at [102, 320] on link "JamieHummelman-checkoutPurchase-yfTU8NDBYuY-ticket-2025-09-10T16-30-17-741Z.pdf" at bounding box center [167, 319] width 194 height 20
click at [100, 331] on link "JamieHummelman-checkoutPurchase-7jM9T9sZncl-ticket-2025-09-10T16-30-18-295Z.pdf" at bounding box center [164, 340] width 188 height 20
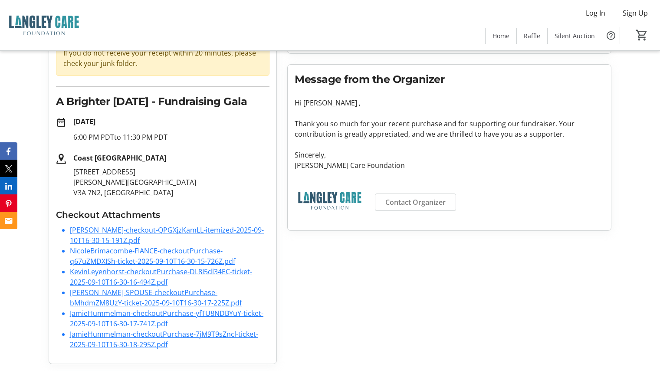
drag, startPoint x: 377, startPoint y: 277, endPoint x: 380, endPoint y: 287, distance: 9.6
click at [377, 277] on div "Log In to your account Click the button below or use the link in your purchase …" at bounding box center [449, 174] width 335 height 379
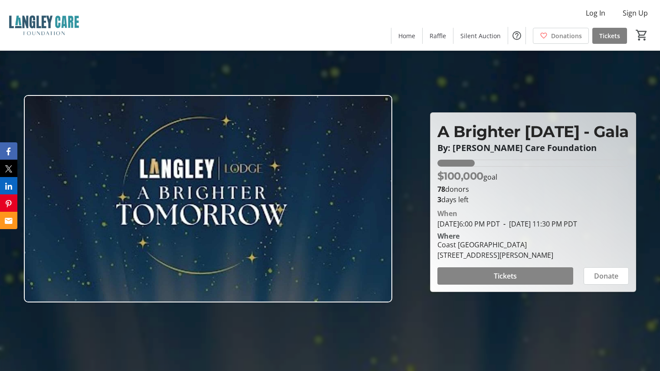
click at [519, 287] on span at bounding box center [506, 276] width 136 height 21
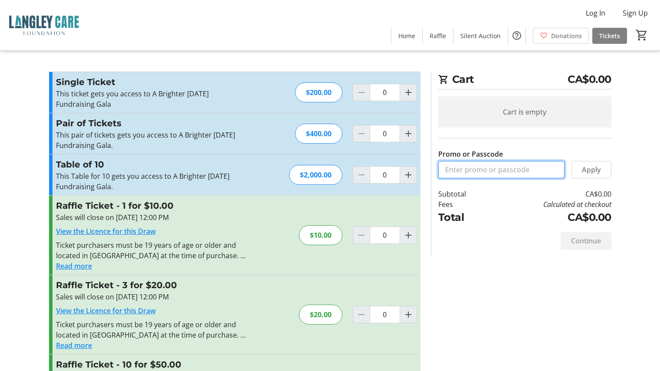
click at [516, 172] on input "Promo or Passcode" at bounding box center [502, 169] width 126 height 17
type input "Brighter [DATE] Free"
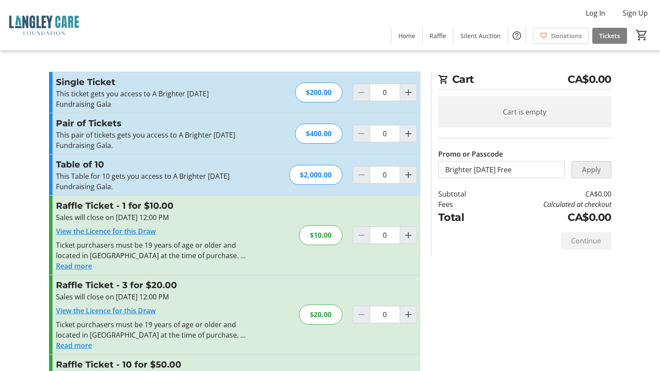
click at [591, 171] on span "Apply" at bounding box center [591, 170] width 19 height 10
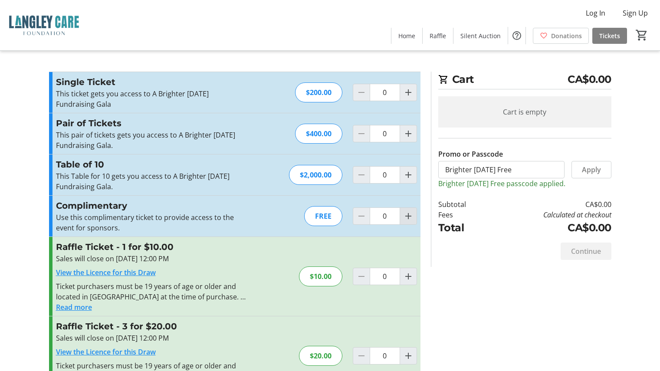
click at [415, 214] on span "Increment by one" at bounding box center [408, 216] width 17 height 17
type input "2"
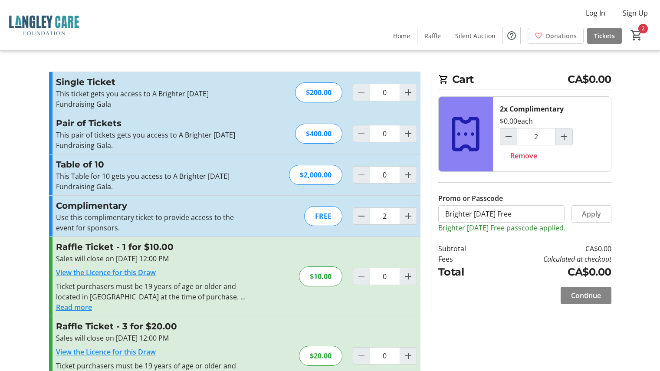
click at [588, 298] on span "Continue" at bounding box center [586, 296] width 30 height 10
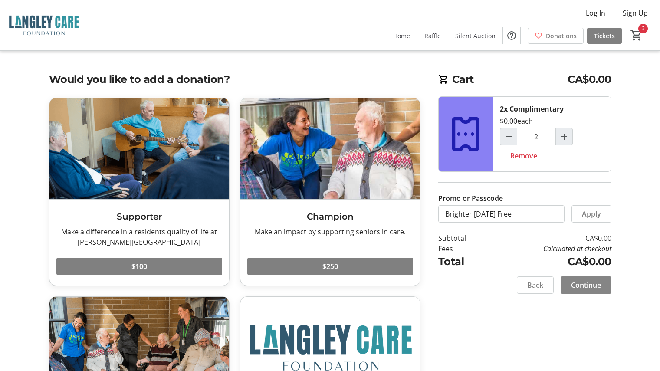
click at [595, 281] on span "Continue" at bounding box center [586, 285] width 30 height 10
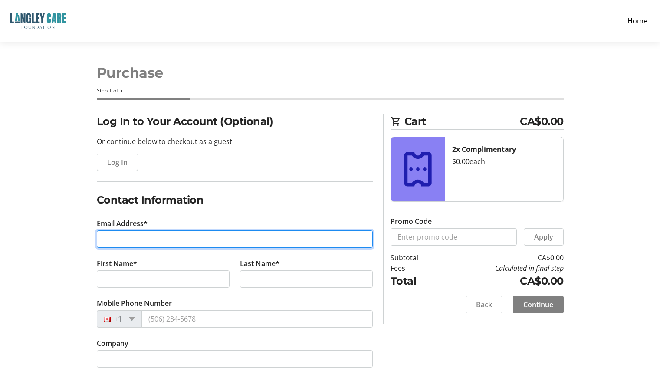
click at [198, 232] on input "Email Address*" at bounding box center [235, 239] width 276 height 17
type input "[EMAIL_ADDRESS][DOMAIN_NAME]"
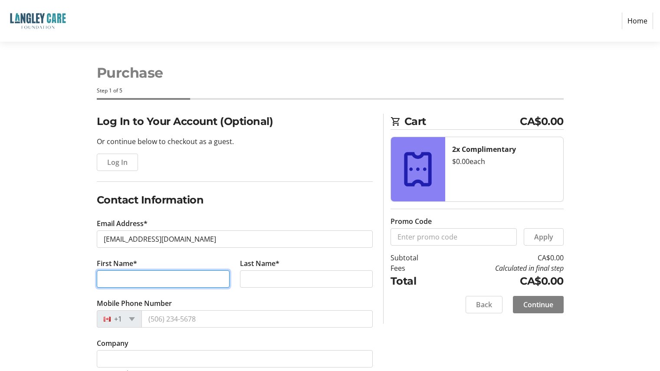
click at [165, 275] on input "First Name*" at bounding box center [163, 279] width 133 height 17
type input "[PERSON_NAME]"
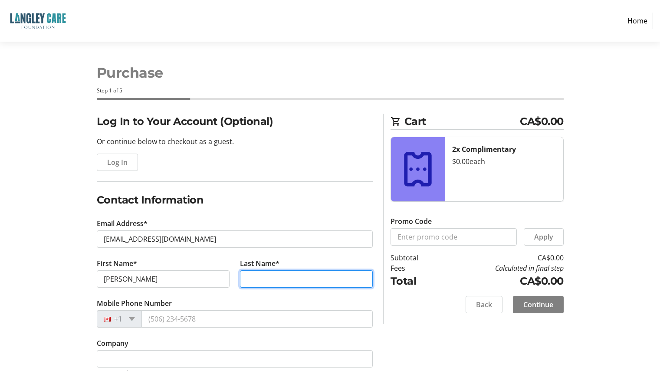
click at [284, 278] on input "Last Name*" at bounding box center [306, 279] width 133 height 17
type input "[PERSON_NAME]"
click at [549, 302] on span "Continue" at bounding box center [539, 305] width 30 height 10
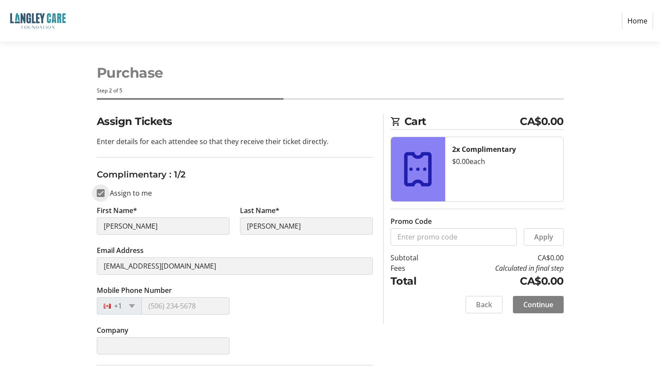
click at [98, 192] on input "Assign to me" at bounding box center [101, 193] width 8 height 8
checkbox input "false"
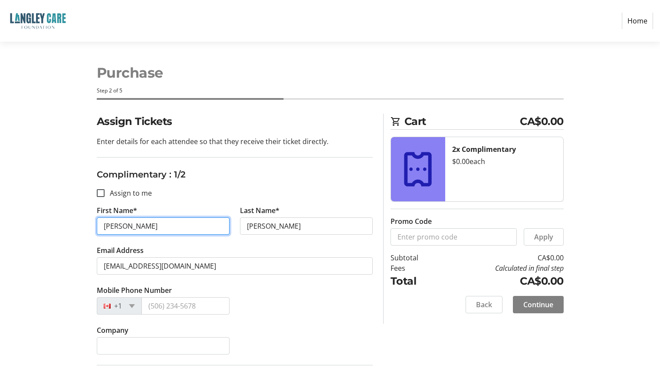
drag, startPoint x: 142, startPoint y: 229, endPoint x: 73, endPoint y: 228, distance: 69.9
click at [73, 228] on div "Assign Tickets Enter details for each attendee so that they receive their ticke…" at bounding box center [330, 343] width 573 height 459
type input "Suzie"
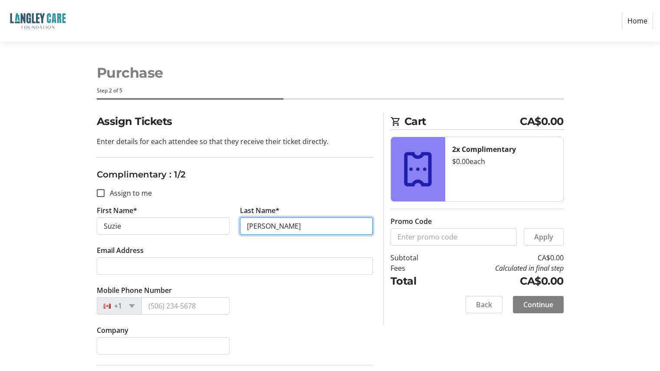
type input "Kim"
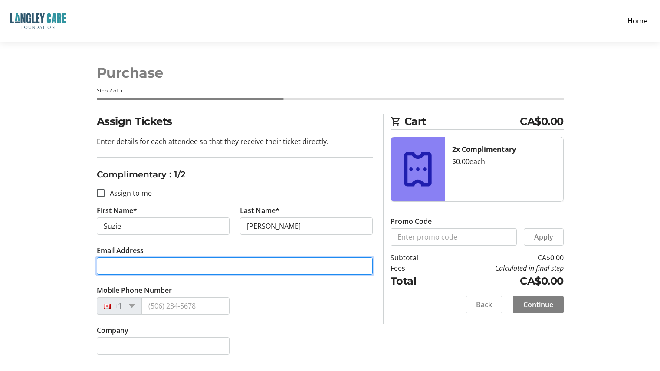
paste input "Cheryl.LeClair@gatewaycasinos.ca>"
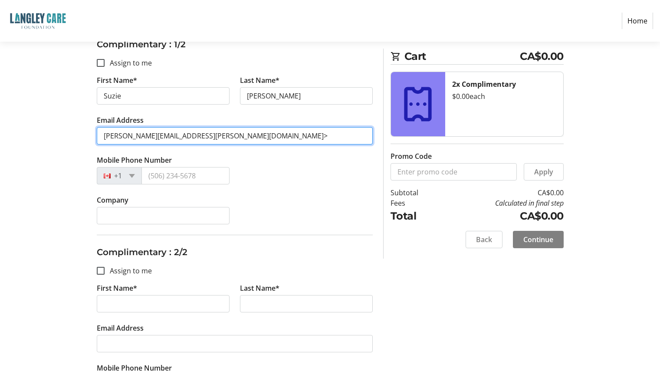
scroll to position [202, 0]
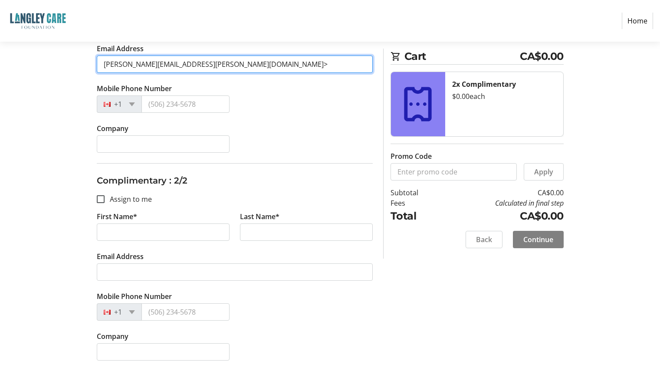
type input "Cheryl.LeClair@gatewaycasinos.ca>"
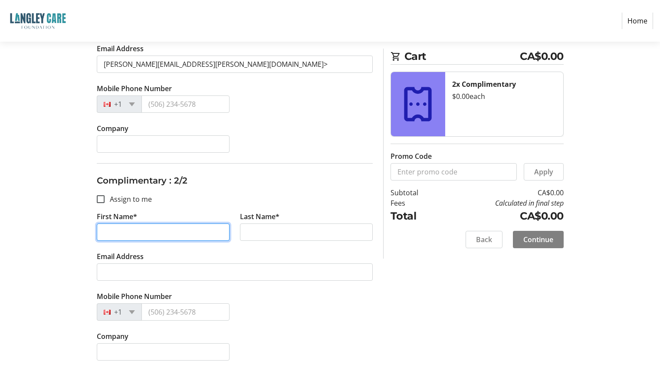
click at [137, 234] on tr-form-field "First Name*" at bounding box center [163, 231] width 143 height 40
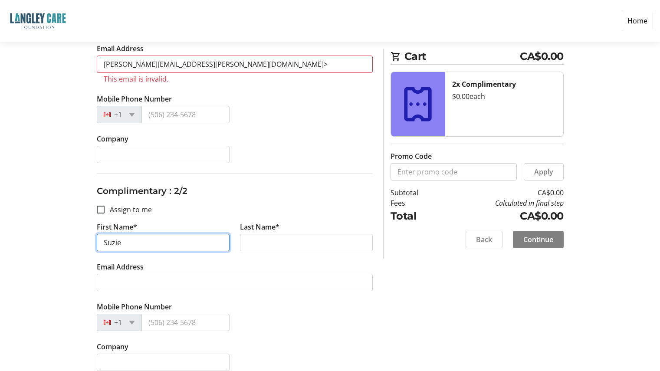
type input "Suzie"
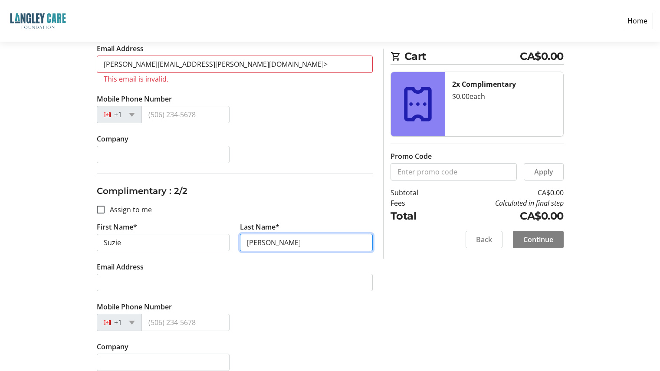
type input "Kim - GUEST"
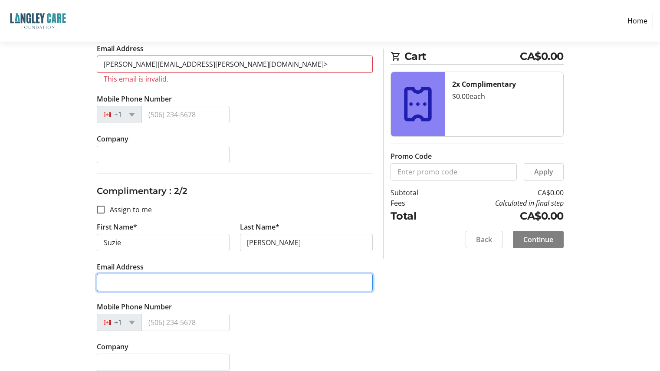
click at [133, 279] on input "Email Address" at bounding box center [235, 282] width 276 height 17
paste input "Cheryl.LeClair@gatewaycasinos.ca>"
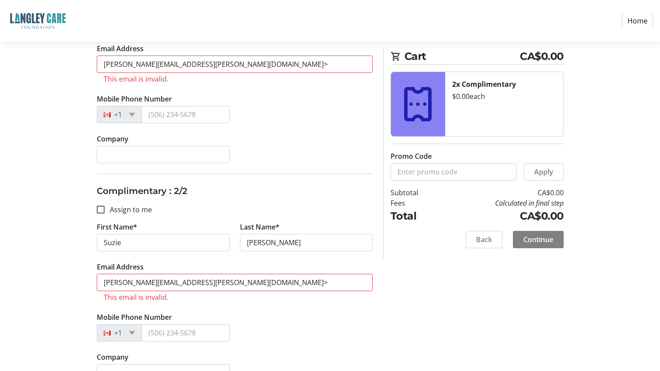
click at [44, 228] on div "Assign Tickets Enter details for each attendee so that they receive their ticke…" at bounding box center [330, 152] width 573 height 480
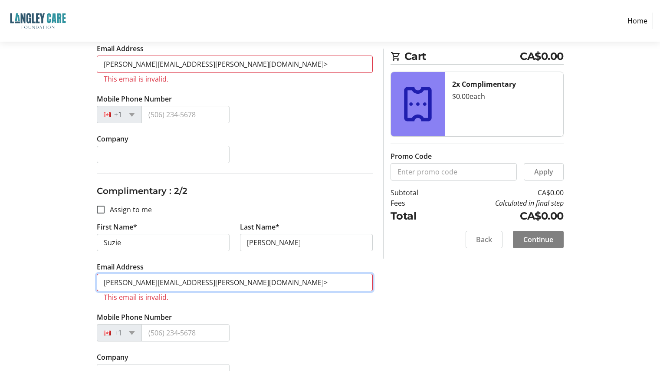
click at [109, 281] on input "Cheryl.LeClair@gatewaycasinos.ca>" at bounding box center [235, 282] width 276 height 17
click at [228, 282] on input "Cheryl.LeClair@gatewaycasinos.ca>" at bounding box center [235, 282] width 276 height 17
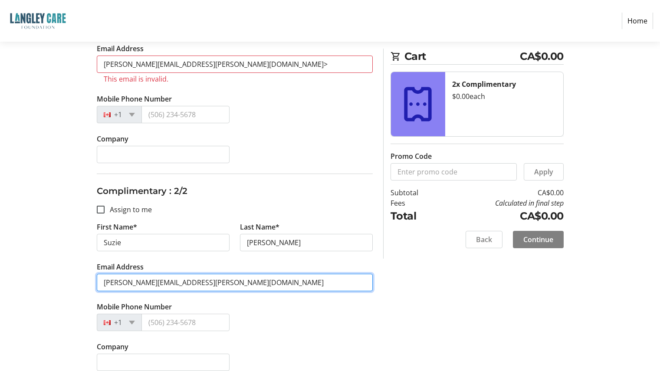
type input "Cheryl.LeClair@gatewaycasinos.ca"
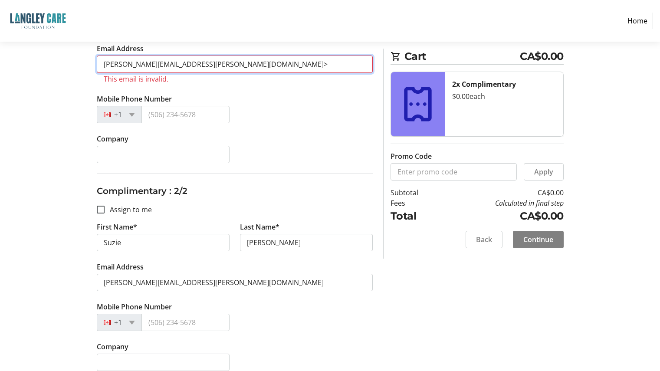
click at [221, 63] on input "Cheryl.LeClair@gatewaycasinos.ca>" at bounding box center [235, 64] width 276 height 17
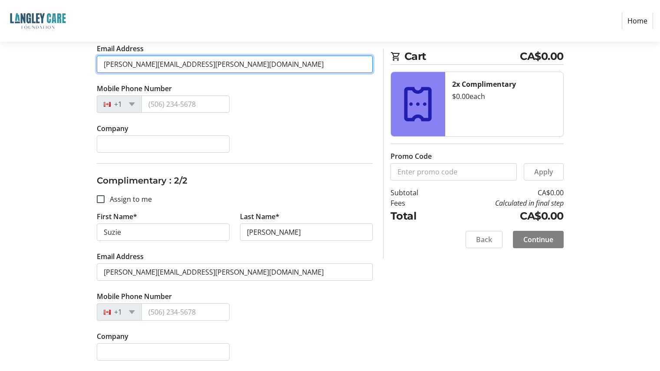
type input "Cheryl.LeClair@gatewaycasinos.ca"
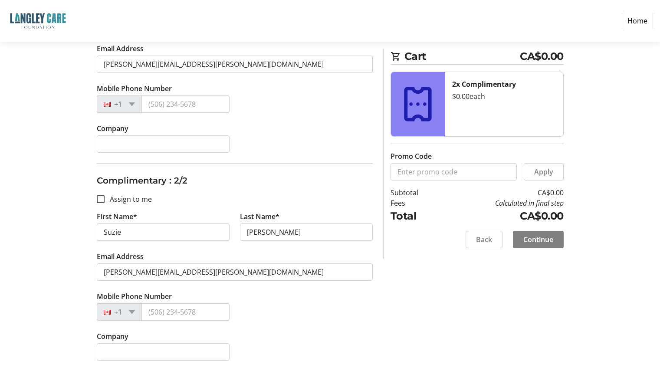
click at [36, 168] on section "Purchase Step 2 of 5 Cart CA$0.00 2x Complimentary $0.00 each Promo Code Apply …" at bounding box center [330, 106] width 660 height 532
click at [74, 197] on div "Assign Tickets Enter details for each attendee so that they receive their ticke…" at bounding box center [330, 141] width 573 height 459
click at [641, 202] on section "Purchase Step 2 of 5 Cart CA$0.00 2x Complimentary $0.00 each Promo Code Apply …" at bounding box center [330, 106] width 660 height 532
click at [532, 240] on span "Continue" at bounding box center [539, 239] width 30 height 10
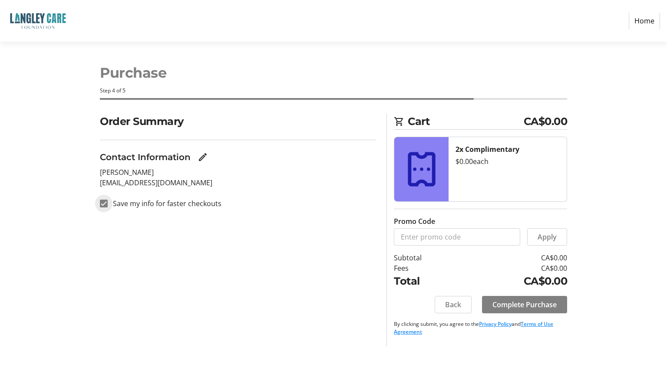
click at [104, 203] on input "Save my info for faster checkouts" at bounding box center [104, 204] width 8 height 8
checkbox input "false"
click at [532, 305] on span "Complete Purchase" at bounding box center [524, 305] width 64 height 10
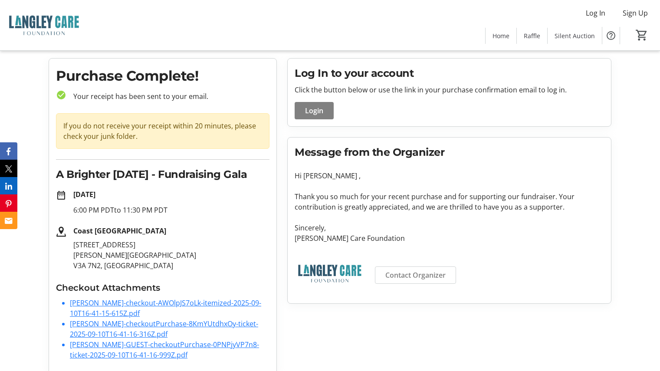
scroll to position [31, 0]
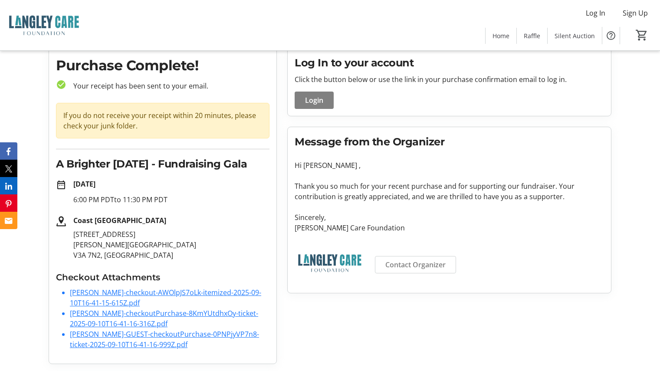
click at [101, 320] on link "Suzie-Kim-checkoutPurchase-8KmYUtdhxOy-ticket-2025-09-10T16-41-16-316Z.pdf" at bounding box center [164, 319] width 188 height 20
click at [100, 343] on link "Suzie-Kim-GUEST-checkoutPurchase-0PNPjyVP7n8-ticket-2025-09-10T16-41-16-999Z.pdf" at bounding box center [164, 340] width 189 height 20
